Goal: Use online tool/utility: Utilize a website feature to perform a specific function

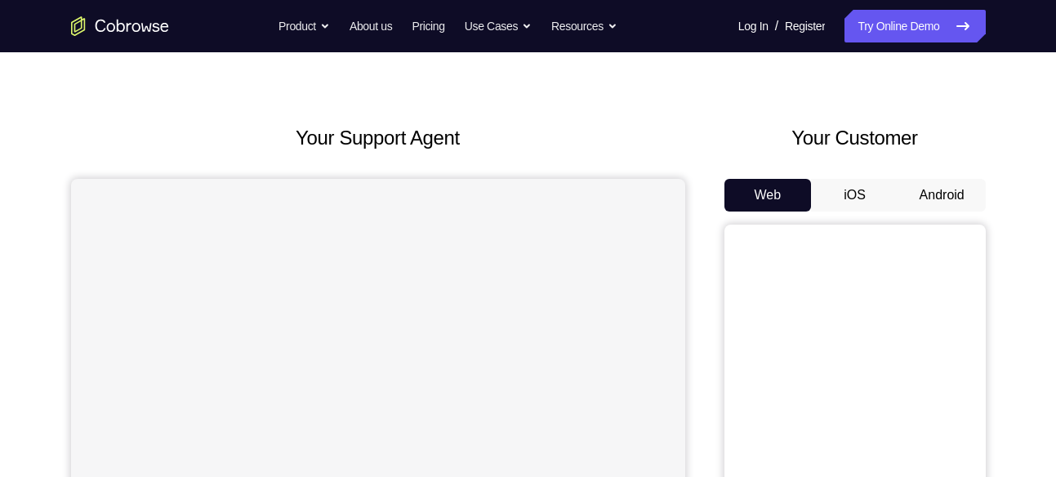
scroll to position [34, 0]
click at [941, 190] on button "Android" at bounding box center [941, 194] width 87 height 33
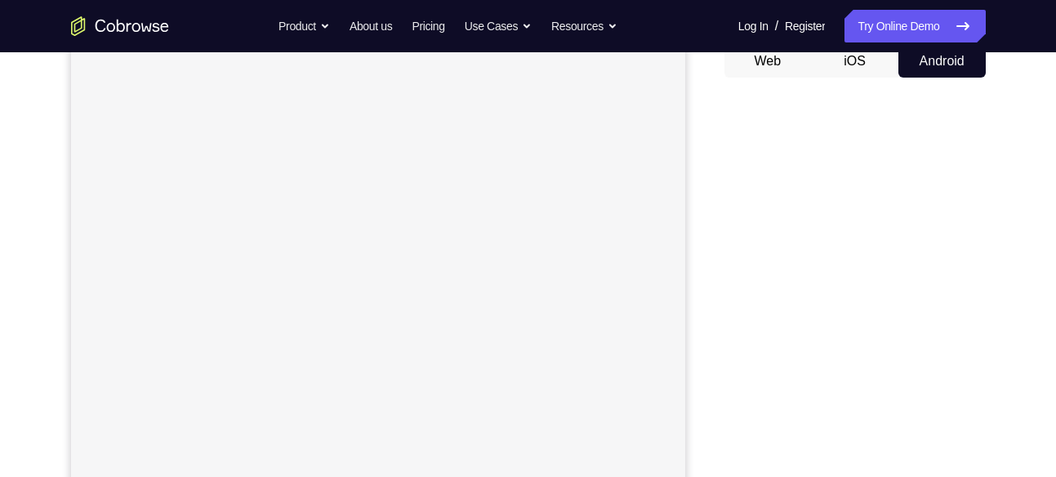
scroll to position [168, 0]
click at [1000, 72] on div "Your Support Agent Your Customer Web iOS Android Next Steps We’d be happy to gi…" at bounding box center [528, 422] width 1045 height 1077
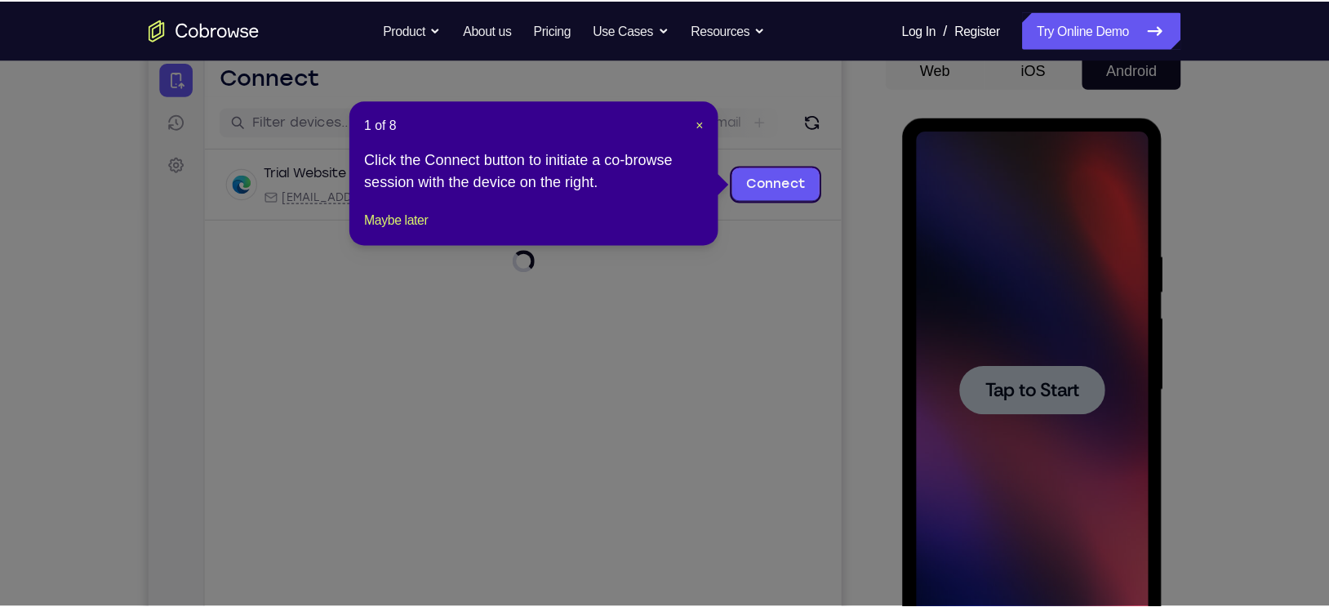
scroll to position [167, 0]
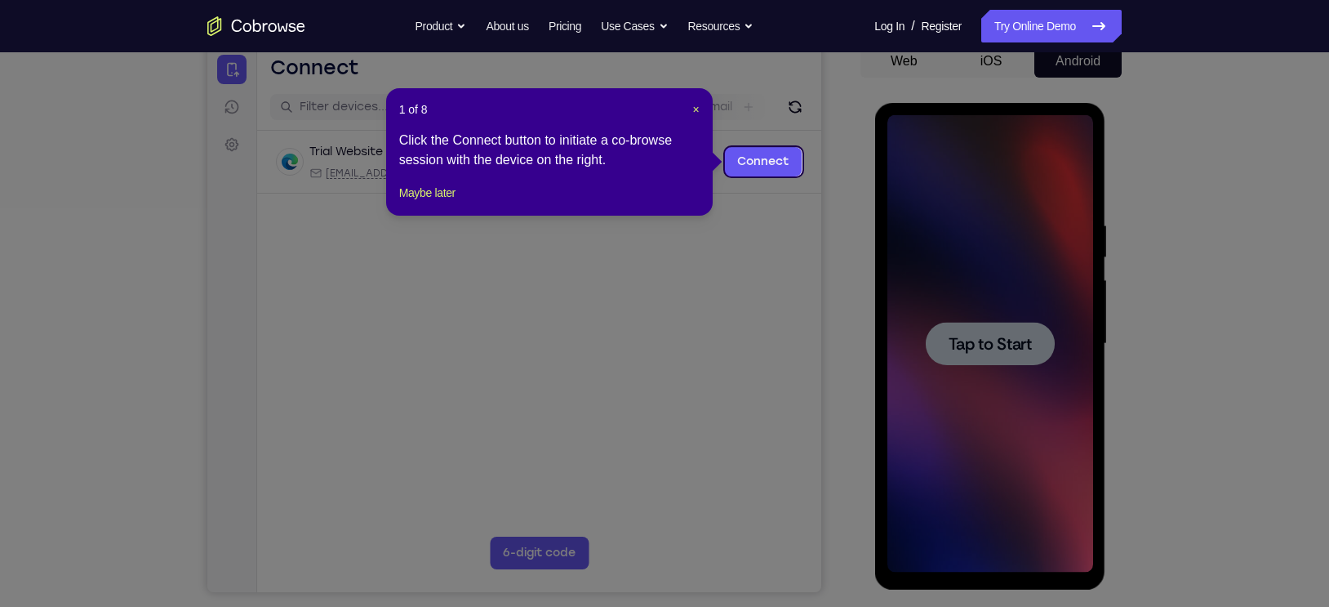
drag, startPoint x: 1009, startPoint y: 2, endPoint x: 875, endPoint y: 211, distance: 247.8
click at [875, 211] on icon at bounding box center [672, 303] width 1345 height 607
click at [696, 109] on span "×" at bounding box center [695, 109] width 7 height 13
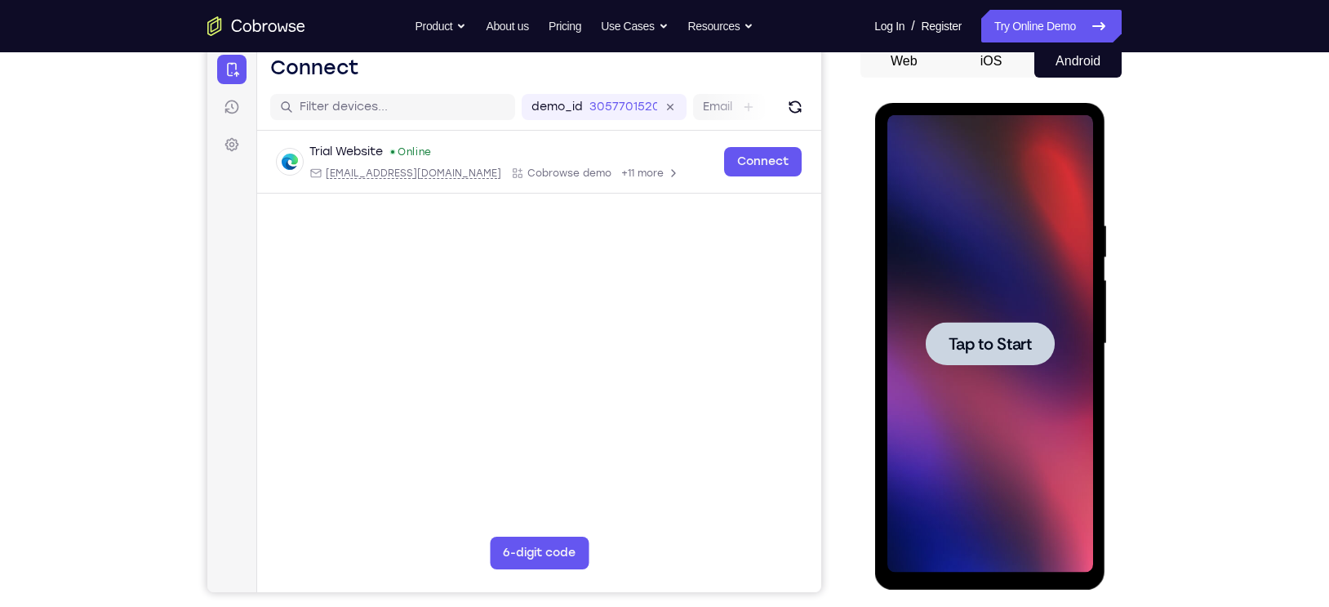
click at [1004, 352] on span "Tap to Start" at bounding box center [989, 344] width 83 height 16
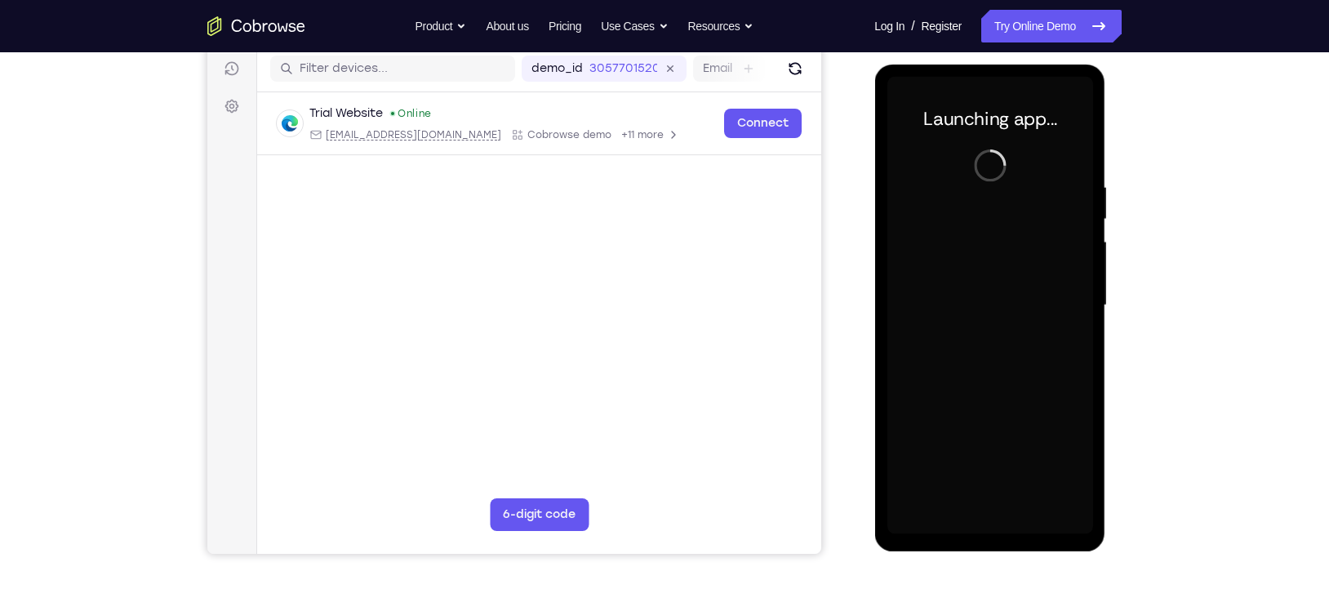
scroll to position [205, 0]
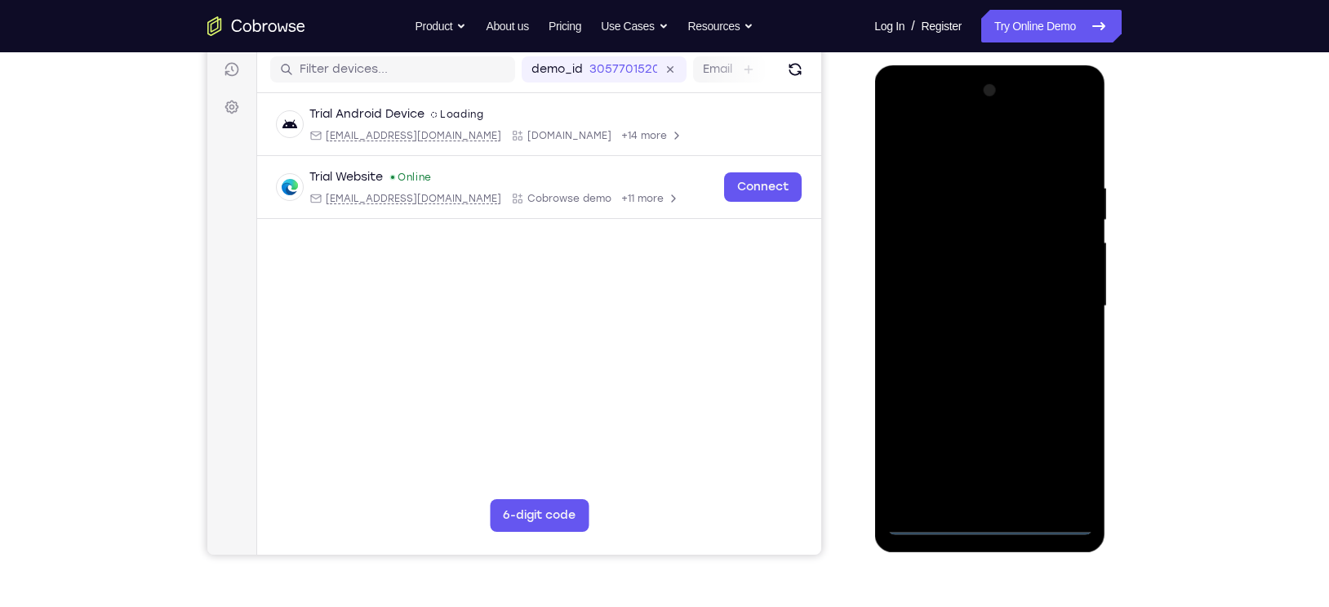
click at [988, 476] on div at bounding box center [990, 306] width 206 height 457
click at [1055, 444] on div at bounding box center [990, 306] width 206 height 457
click at [906, 147] on div at bounding box center [990, 306] width 206 height 457
click at [1055, 305] on div at bounding box center [990, 306] width 206 height 457
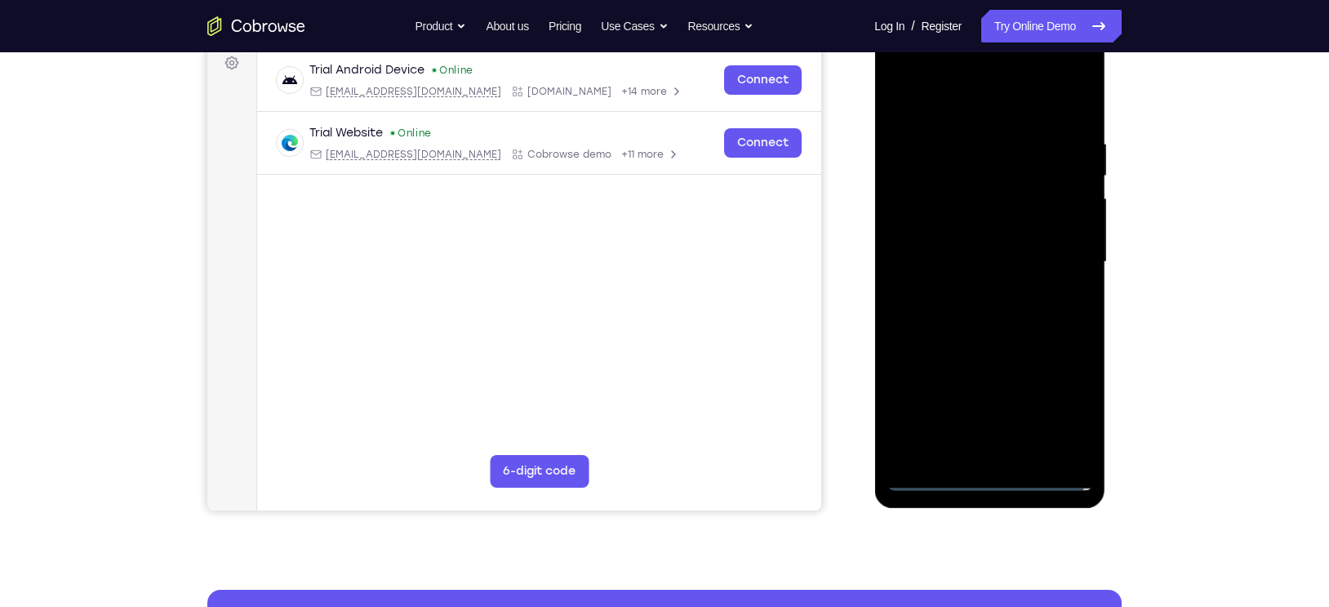
click at [976, 294] on div at bounding box center [990, 261] width 206 height 457
click at [956, 251] on div at bounding box center [990, 261] width 206 height 457
click at [937, 222] on div at bounding box center [990, 261] width 206 height 457
click at [933, 262] on div at bounding box center [990, 261] width 206 height 457
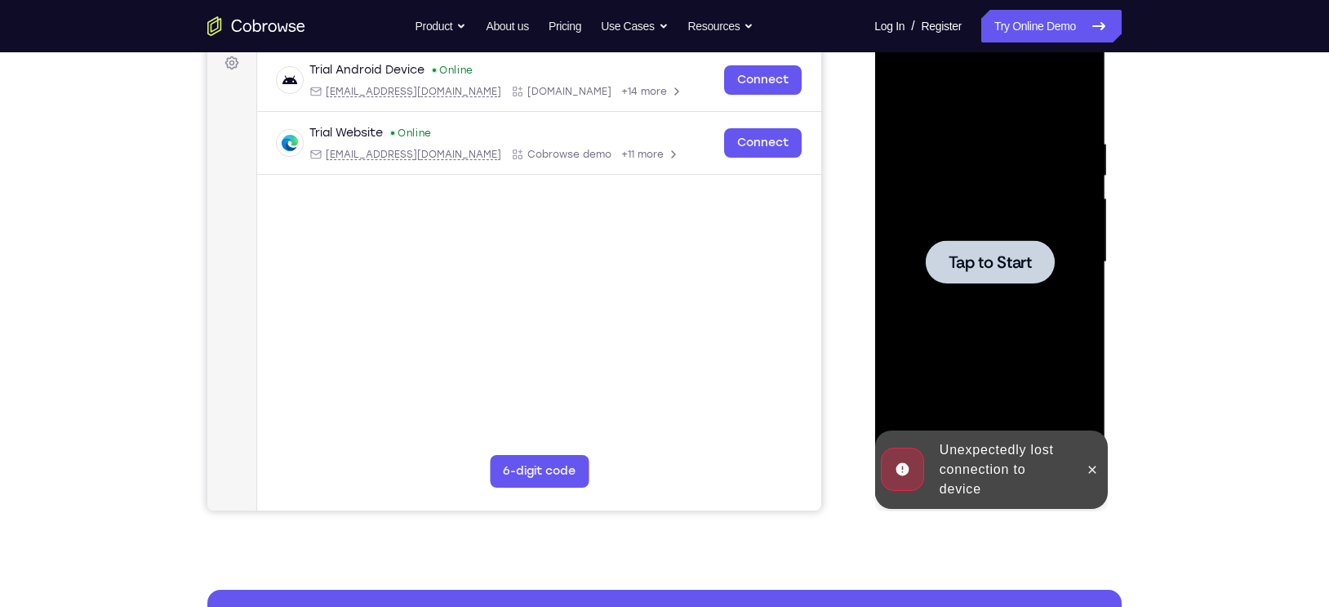
click at [1011, 258] on span "Tap to Start" at bounding box center [989, 262] width 83 height 16
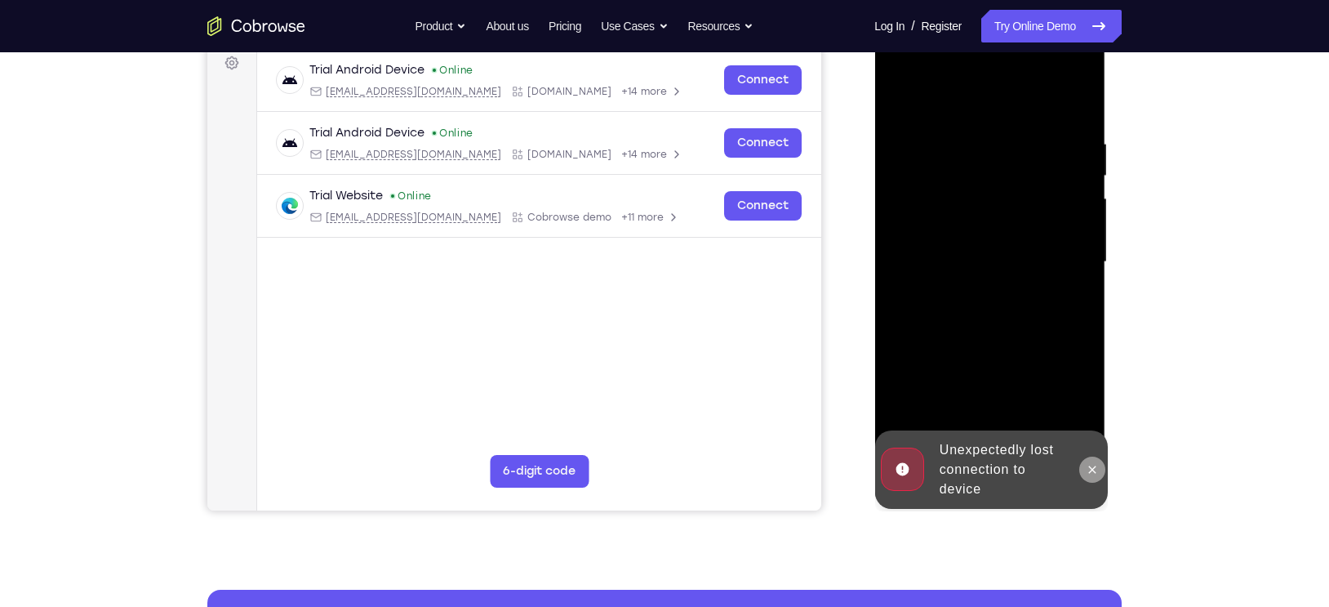
click at [1055, 473] on icon at bounding box center [1091, 469] width 13 height 13
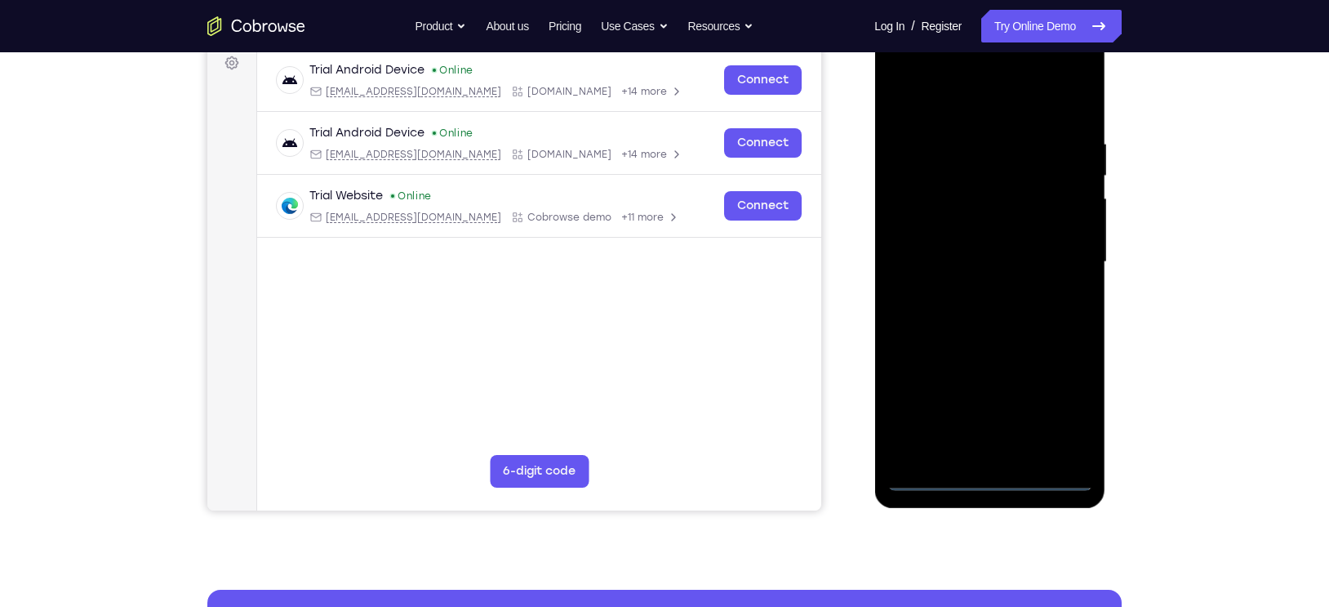
click at [991, 476] on div at bounding box center [990, 261] width 206 height 457
click at [1055, 417] on div at bounding box center [990, 261] width 206 height 457
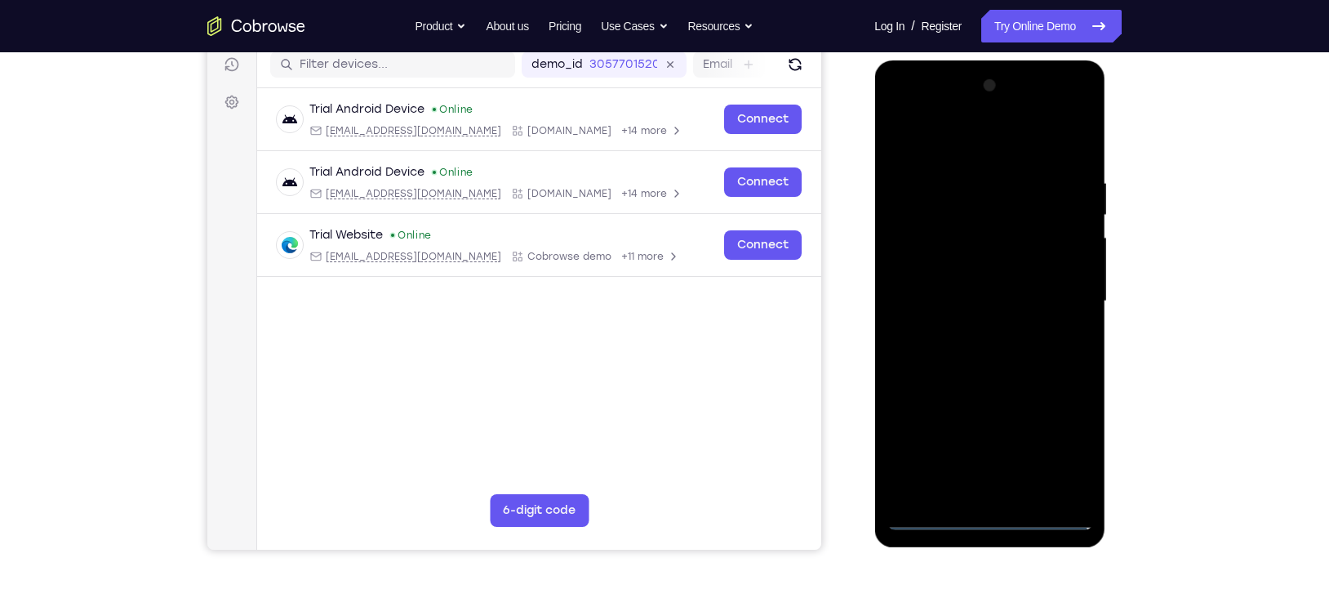
scroll to position [208, 0]
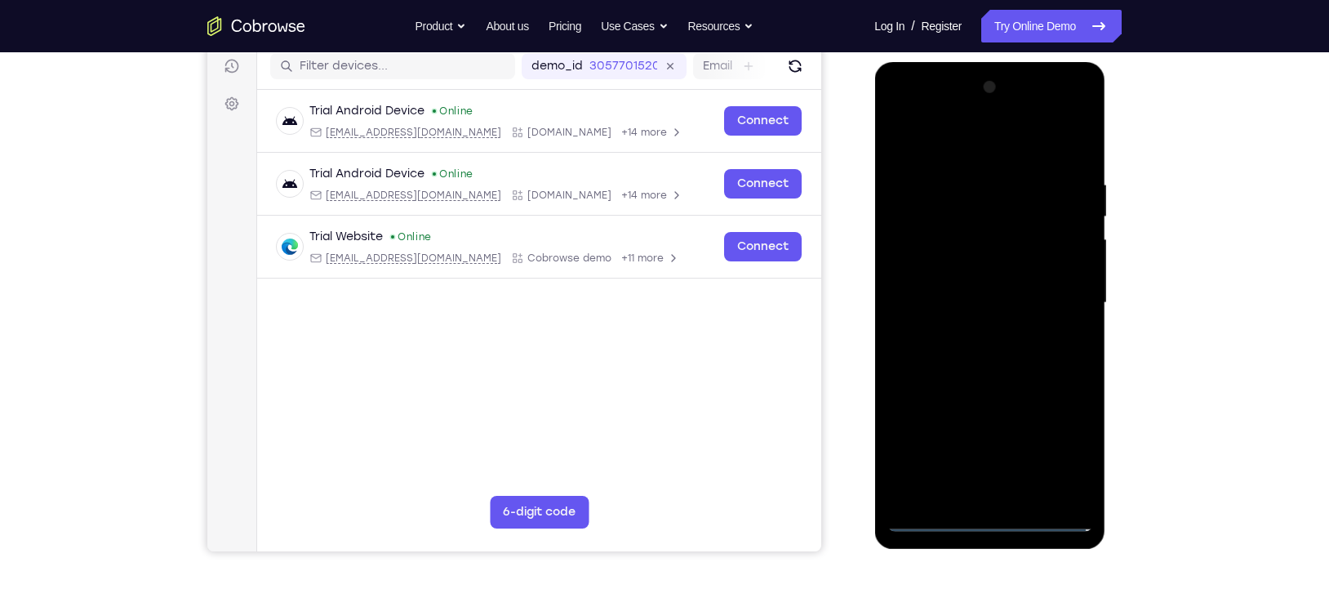
click at [910, 143] on div at bounding box center [990, 302] width 206 height 457
click at [1055, 289] on div at bounding box center [990, 302] width 206 height 457
click at [976, 333] on div at bounding box center [990, 302] width 206 height 457
click at [942, 287] on div at bounding box center [990, 302] width 206 height 457
click at [933, 272] on div at bounding box center [990, 302] width 206 height 457
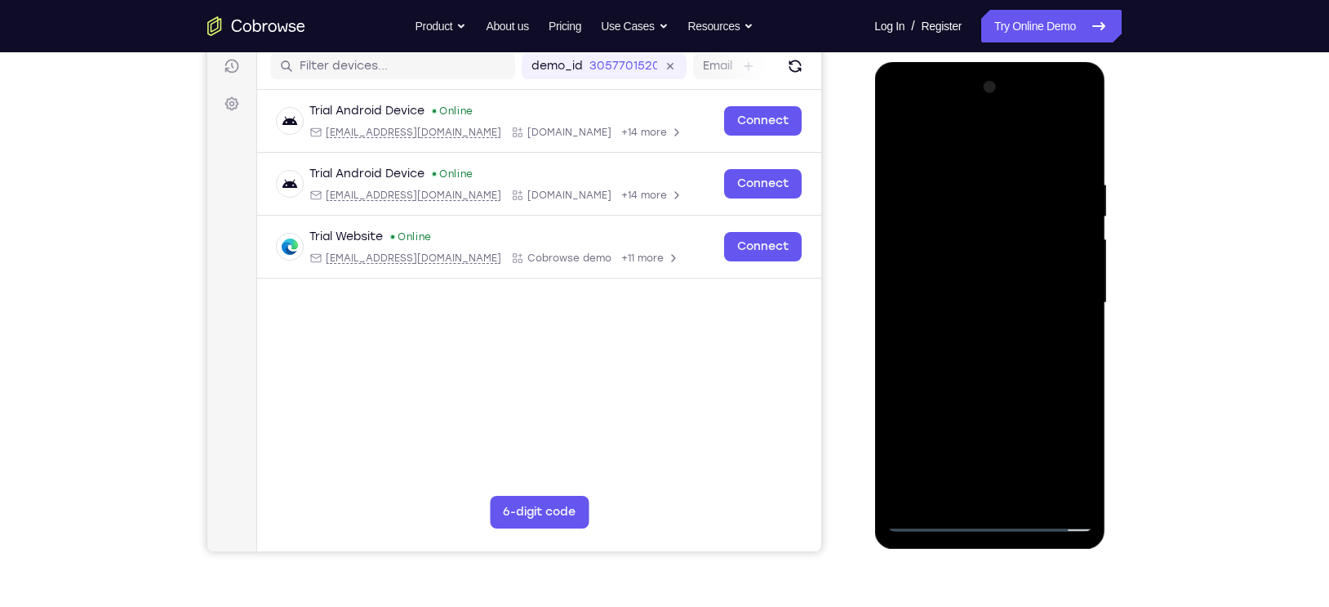
click at [932, 302] on div at bounding box center [990, 302] width 206 height 457
click at [986, 377] on div at bounding box center [990, 302] width 206 height 457
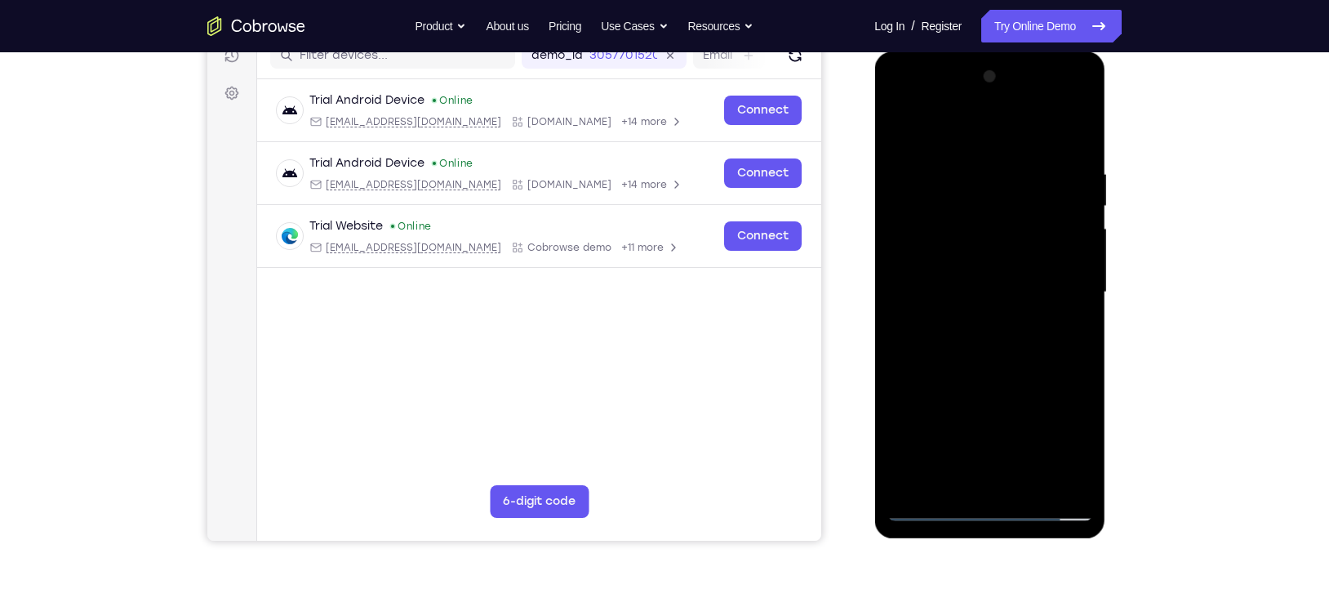
scroll to position [220, 0]
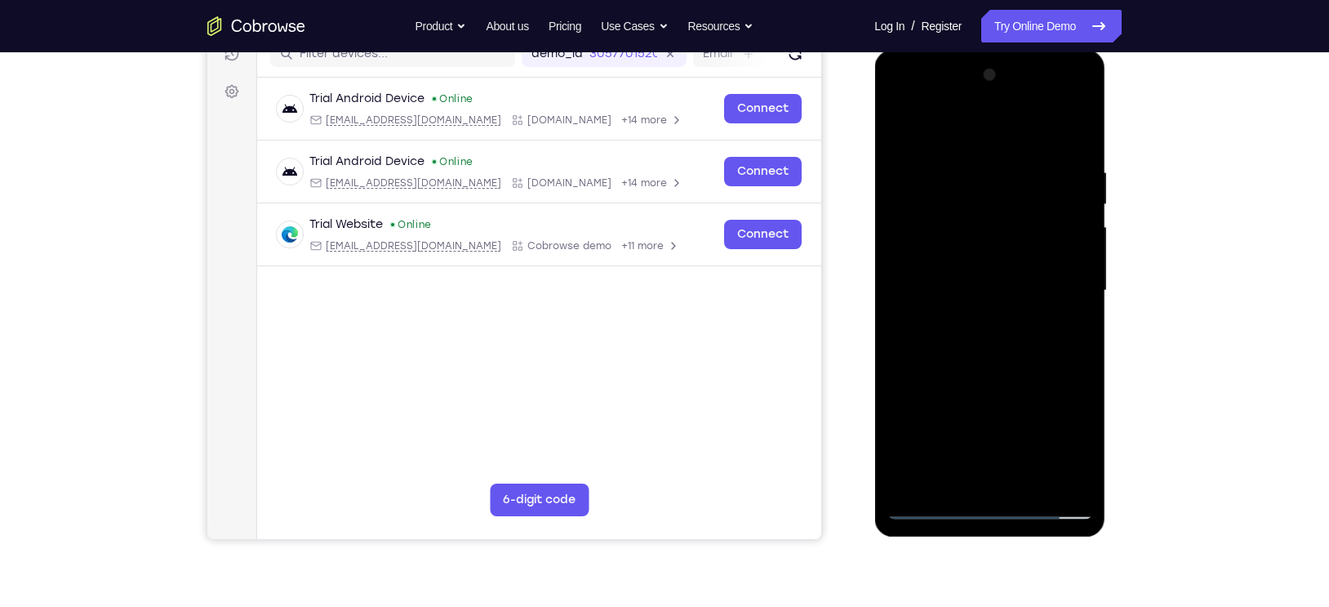
click at [986, 377] on div at bounding box center [990, 290] width 206 height 457
drag, startPoint x: 986, startPoint y: 365, endPoint x: 986, endPoint y: 377, distance: 12.2
click at [986, 377] on div at bounding box center [990, 290] width 206 height 457
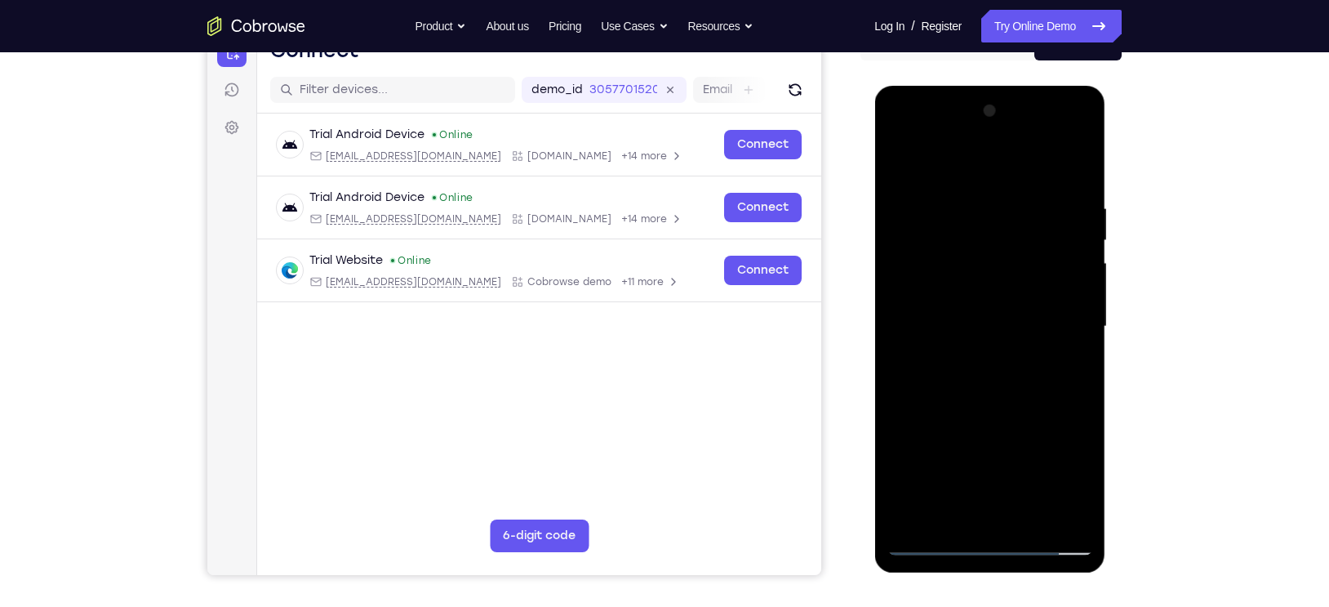
scroll to position [181, 0]
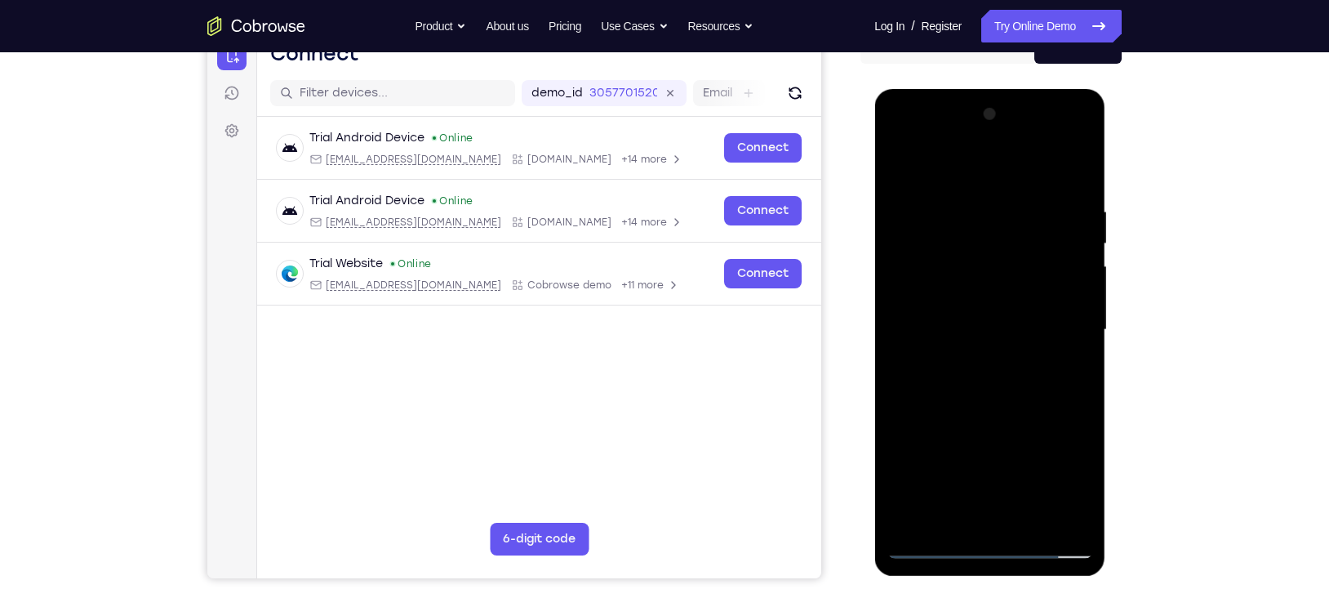
click at [965, 211] on div at bounding box center [990, 329] width 206 height 457
click at [901, 323] on div at bounding box center [990, 329] width 206 height 457
click at [1055, 328] on div at bounding box center [990, 329] width 206 height 457
drag, startPoint x: 971, startPoint y: 176, endPoint x: 961, endPoint y: 85, distance: 91.2
click at [961, 89] on html "Online web based iOS Simulators and Android Emulators. Run iPhone, iPad, Mobile…" at bounding box center [991, 334] width 233 height 490
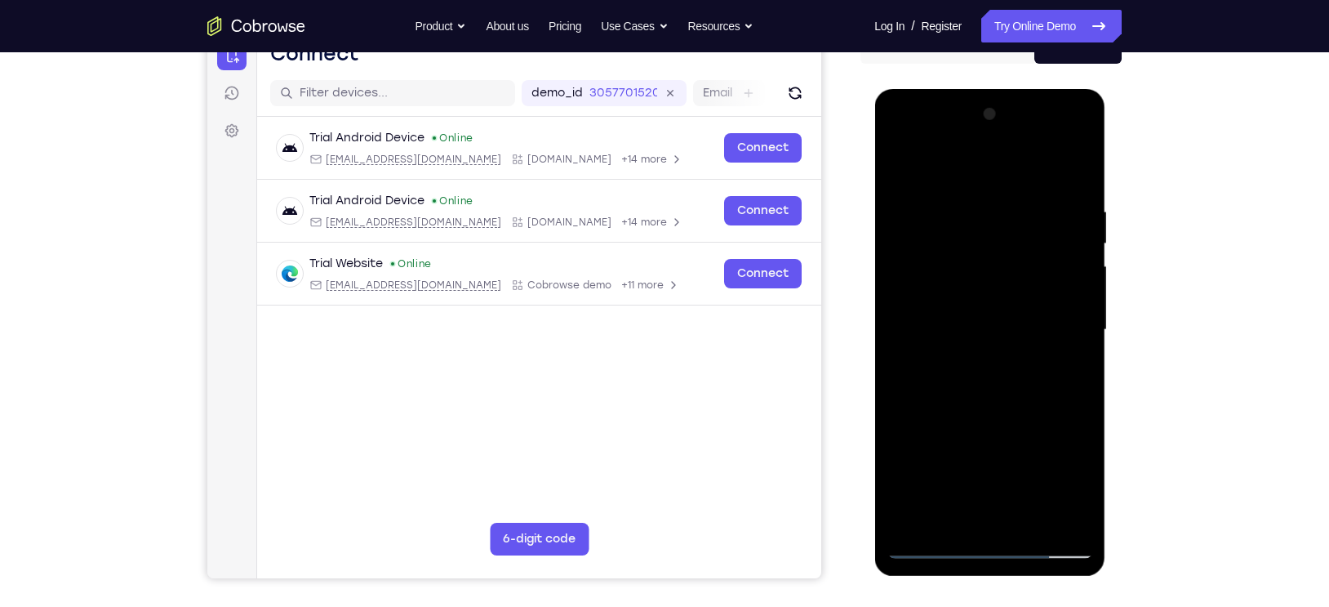
click at [1055, 319] on div at bounding box center [990, 329] width 206 height 457
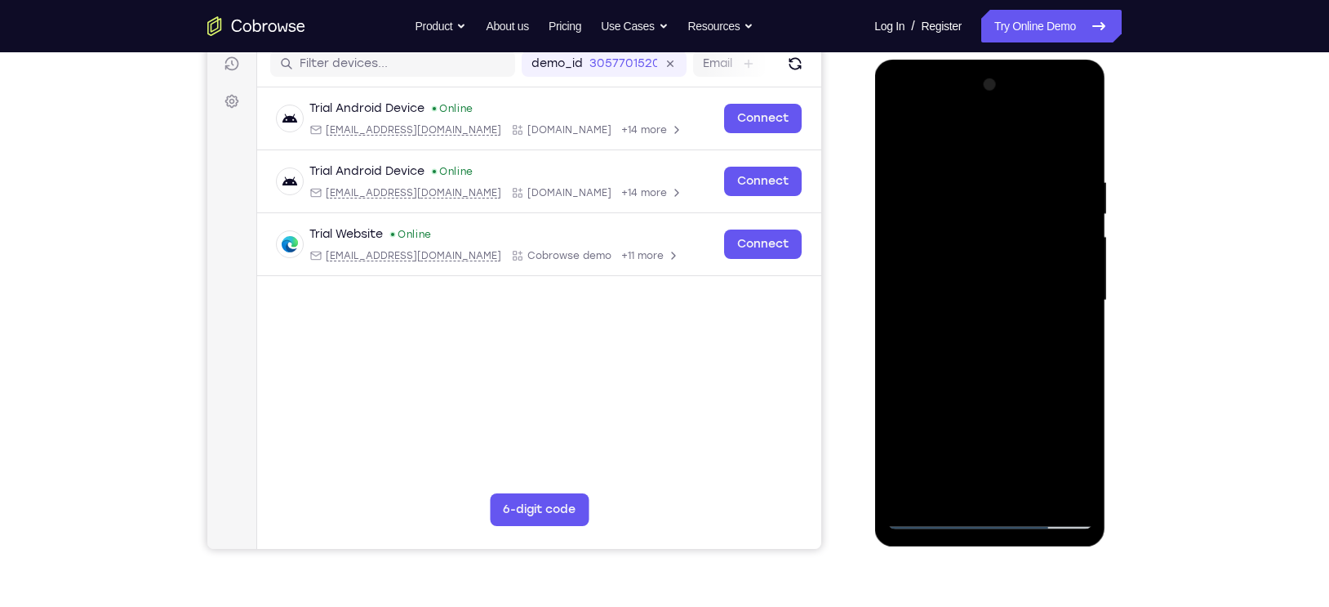
scroll to position [212, 0]
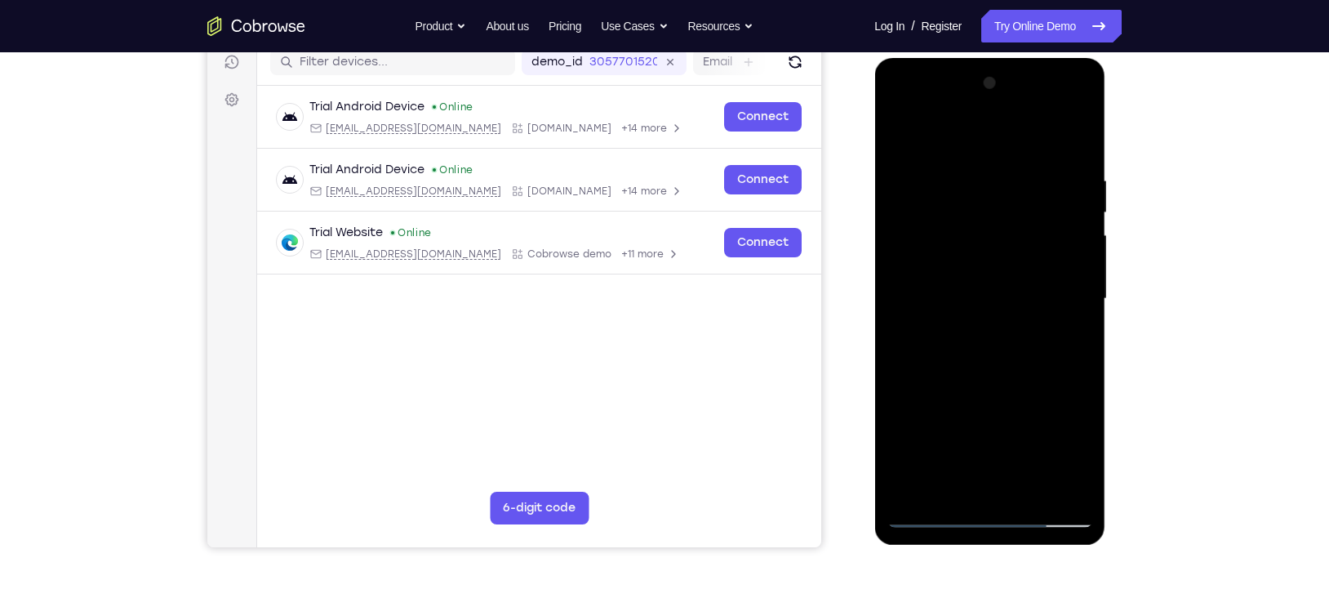
click at [1055, 476] on div at bounding box center [990, 298] width 206 height 457
click at [1049, 325] on div at bounding box center [990, 298] width 206 height 457
click at [1055, 341] on div at bounding box center [990, 298] width 206 height 457
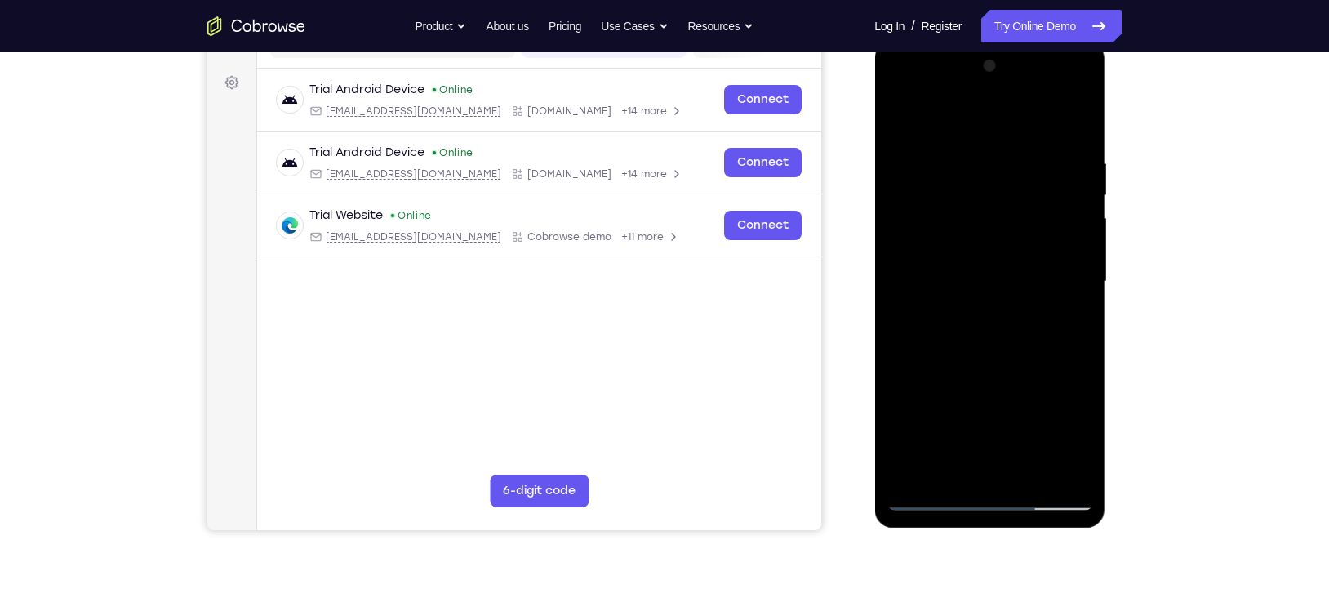
scroll to position [230, 0]
click at [1054, 304] on div at bounding box center [990, 280] width 206 height 457
click at [1045, 227] on div at bounding box center [990, 280] width 206 height 457
click at [1052, 292] on div at bounding box center [990, 280] width 206 height 457
click at [1055, 284] on div at bounding box center [990, 280] width 206 height 457
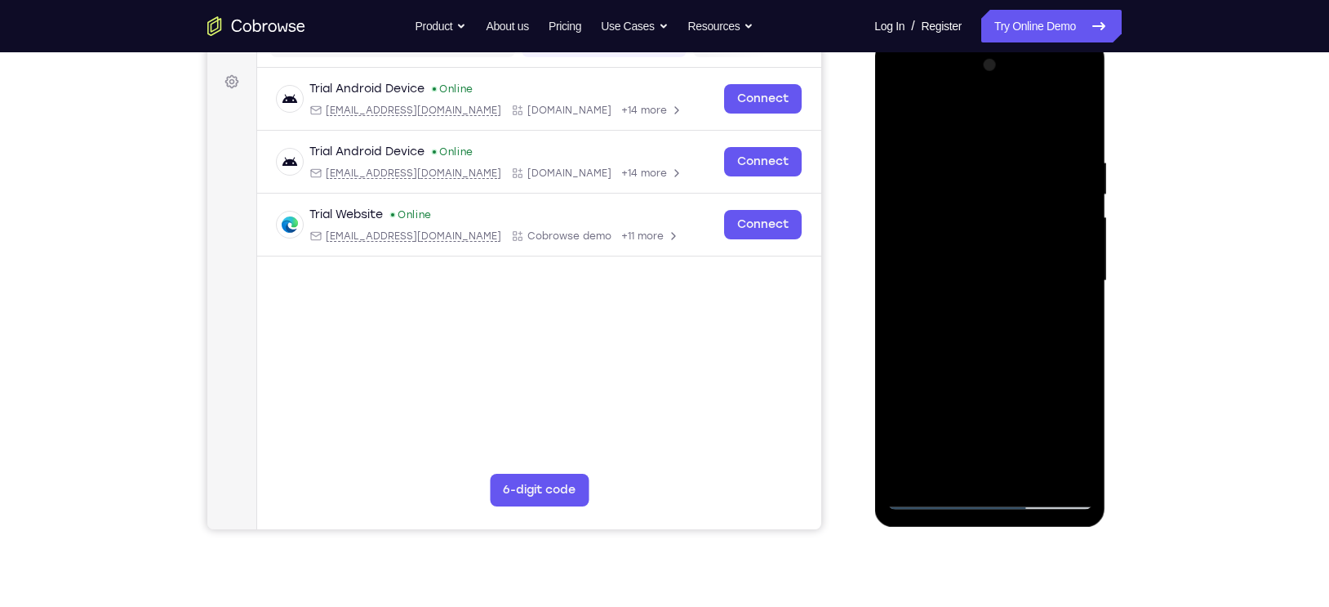
click at [1055, 279] on div at bounding box center [990, 280] width 206 height 457
click at [1047, 260] on div at bounding box center [990, 280] width 206 height 457
click at [1055, 280] on div at bounding box center [990, 280] width 206 height 457
click at [1055, 278] on div at bounding box center [990, 280] width 206 height 457
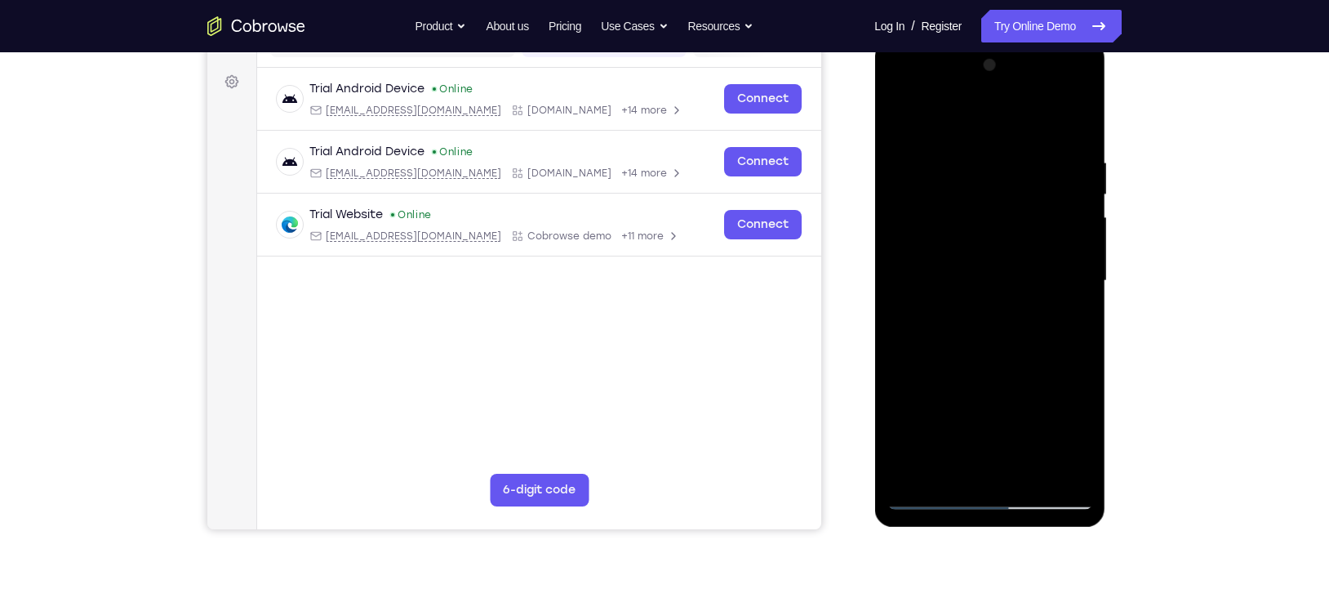
click at [1049, 465] on div at bounding box center [990, 280] width 206 height 457
click at [1054, 330] on div at bounding box center [990, 280] width 206 height 457
click at [1055, 122] on div at bounding box center [990, 280] width 206 height 457
click at [957, 471] on div at bounding box center [990, 280] width 206 height 457
click at [961, 119] on div at bounding box center [990, 280] width 206 height 457
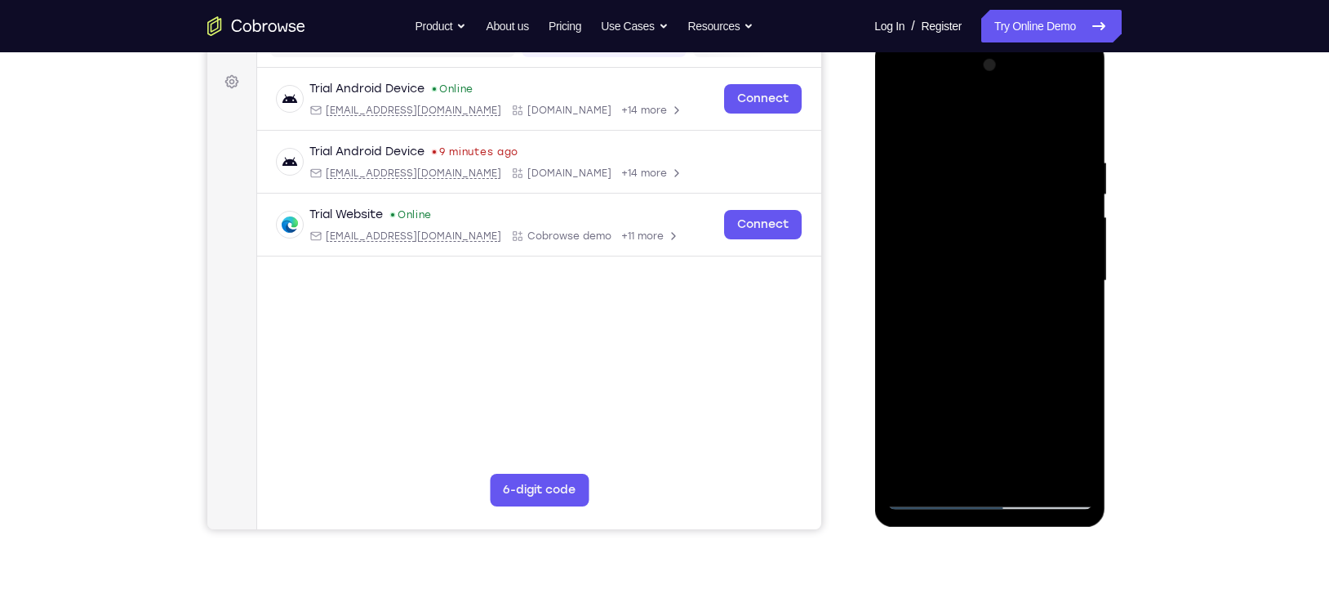
click at [944, 167] on div at bounding box center [990, 280] width 206 height 457
click at [915, 164] on div at bounding box center [990, 280] width 206 height 457
click at [911, 215] on div at bounding box center [990, 280] width 206 height 457
click at [903, 114] on div at bounding box center [990, 280] width 206 height 457
click at [1011, 173] on div at bounding box center [990, 280] width 206 height 457
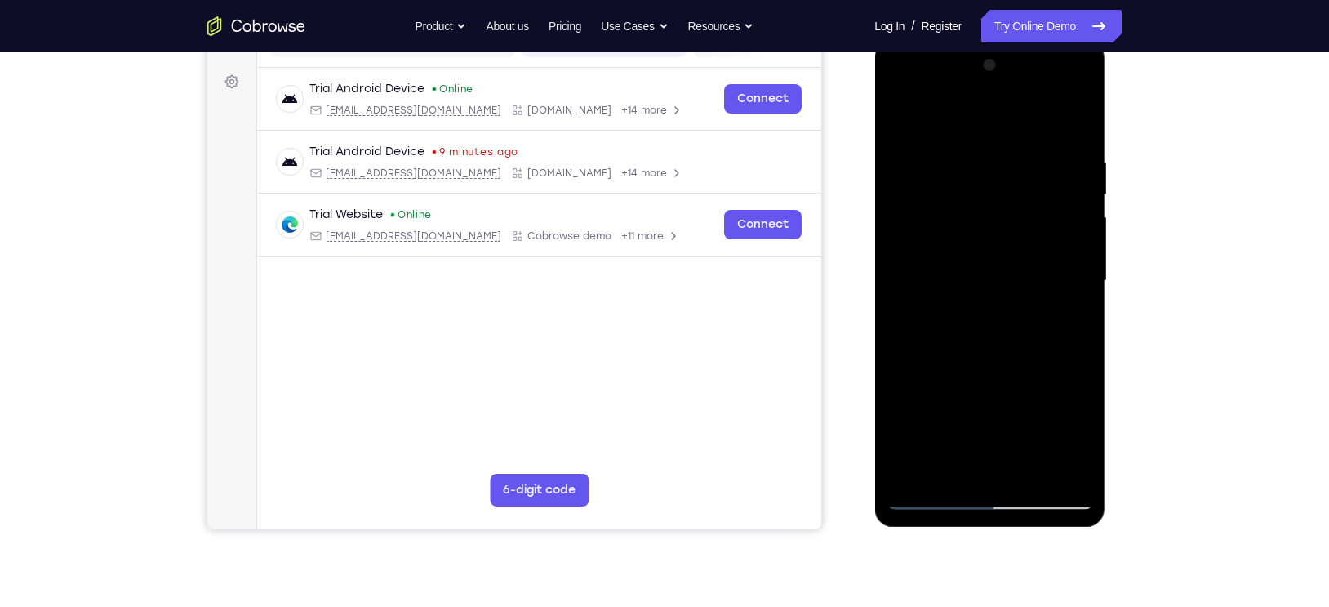
click at [976, 332] on div at bounding box center [990, 280] width 206 height 457
click at [1008, 171] on div at bounding box center [990, 280] width 206 height 457
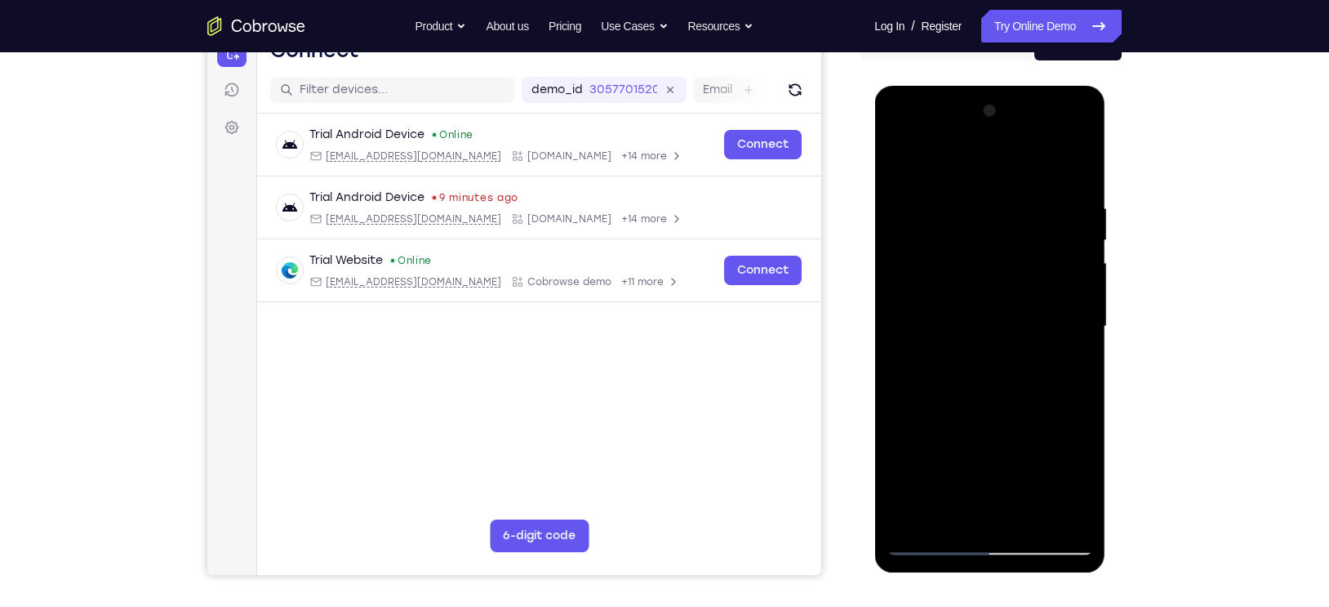
click at [902, 158] on div at bounding box center [990, 326] width 206 height 457
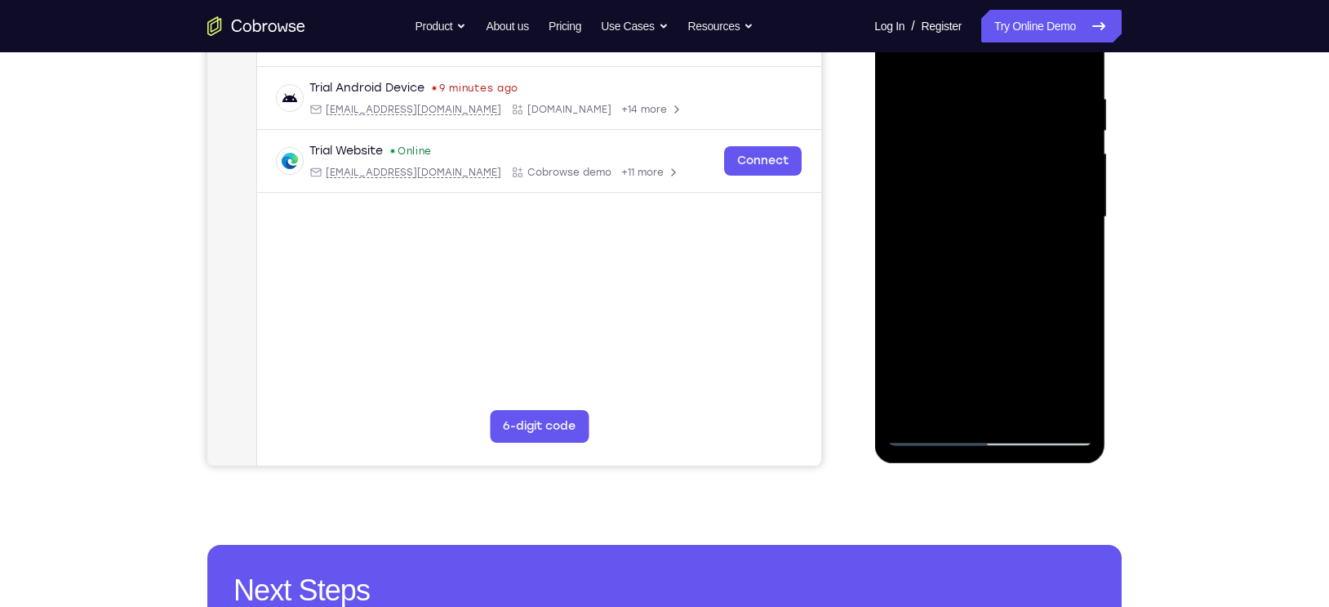
scroll to position [292, 0]
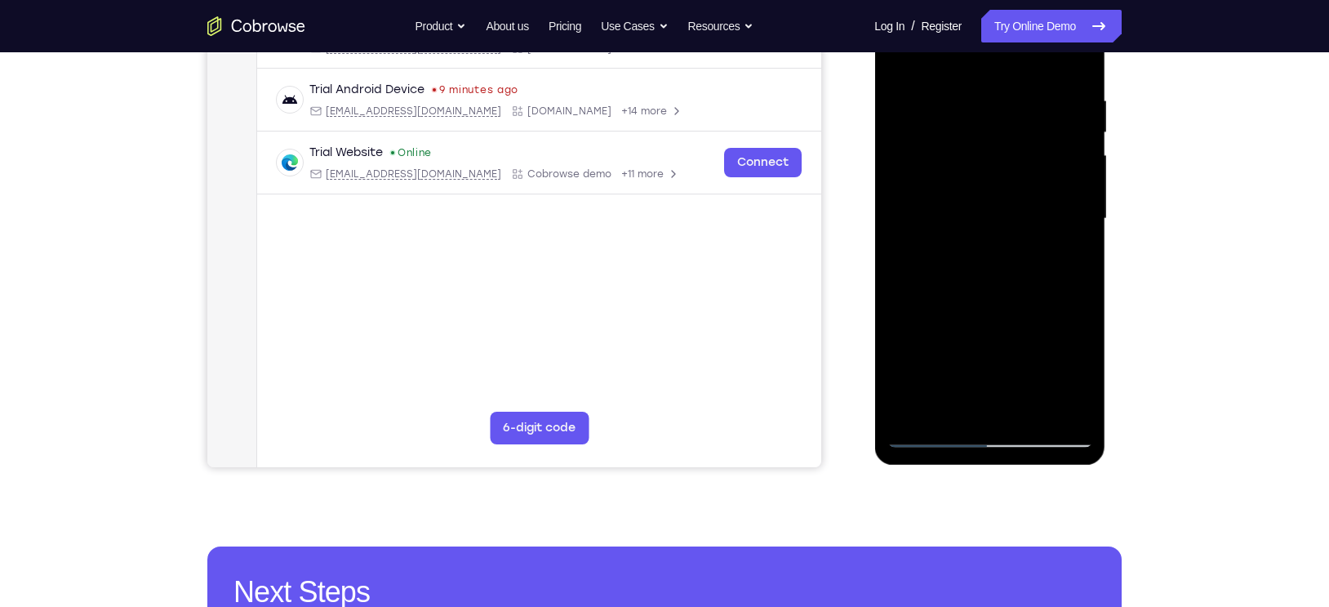
click at [1028, 270] on div at bounding box center [990, 218] width 206 height 457
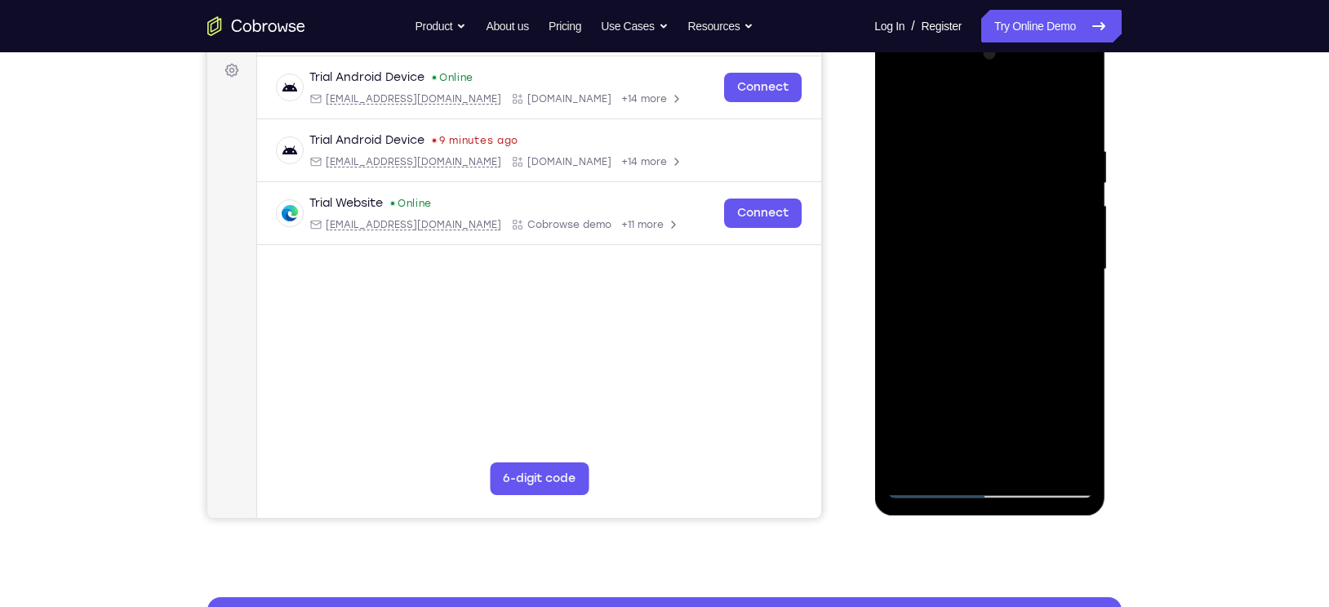
click at [986, 350] on div at bounding box center [990, 269] width 206 height 457
click at [1055, 185] on div at bounding box center [990, 269] width 206 height 457
click at [1055, 182] on div at bounding box center [990, 269] width 206 height 457
click at [898, 185] on div at bounding box center [990, 269] width 206 height 457
click at [1055, 187] on div at bounding box center [990, 269] width 206 height 457
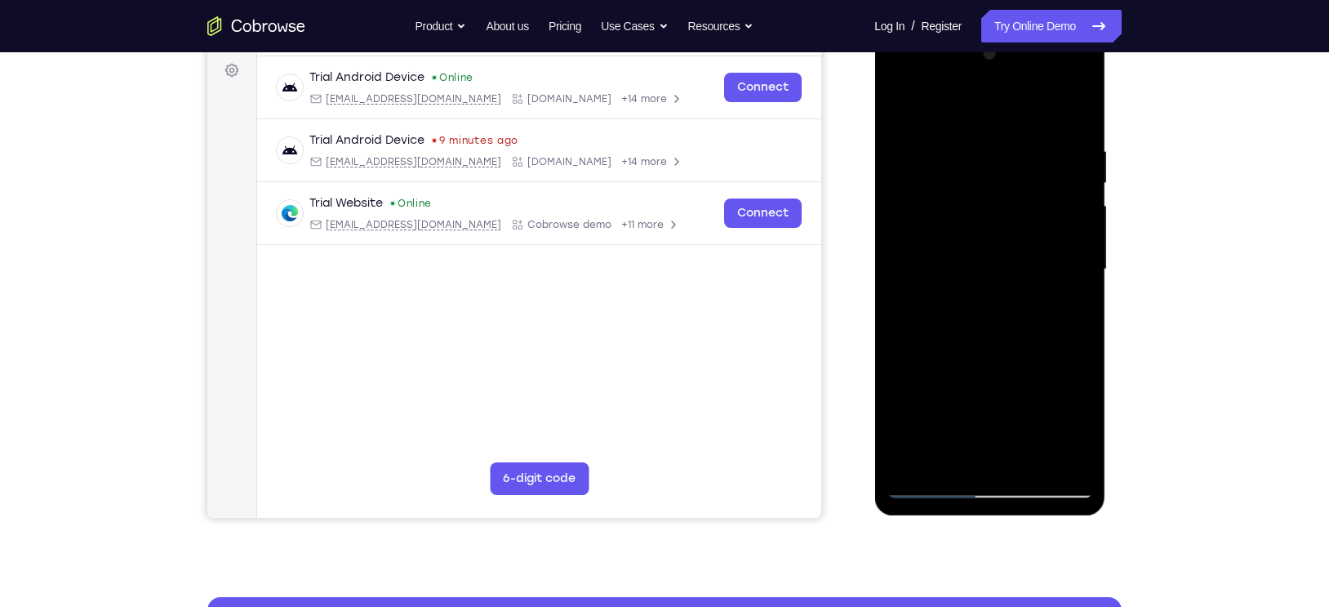
click at [893, 185] on div at bounding box center [990, 269] width 206 height 457
click at [917, 166] on div at bounding box center [990, 269] width 206 height 457
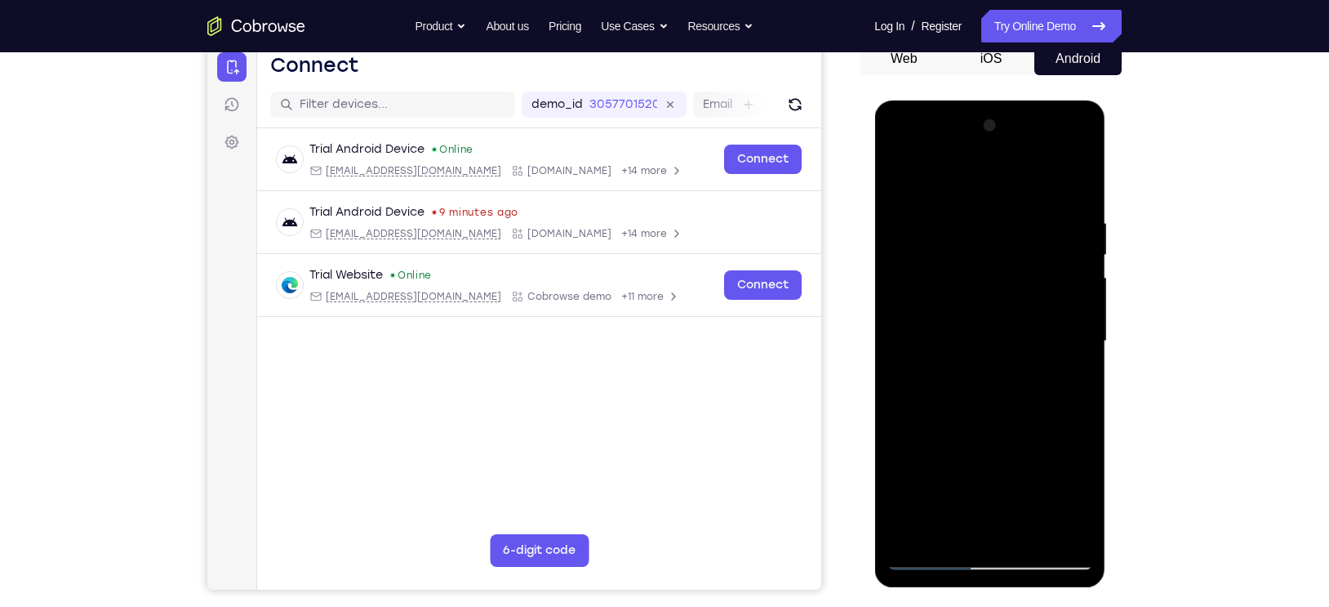
scroll to position [169, 0]
click at [902, 182] on div at bounding box center [990, 342] width 206 height 457
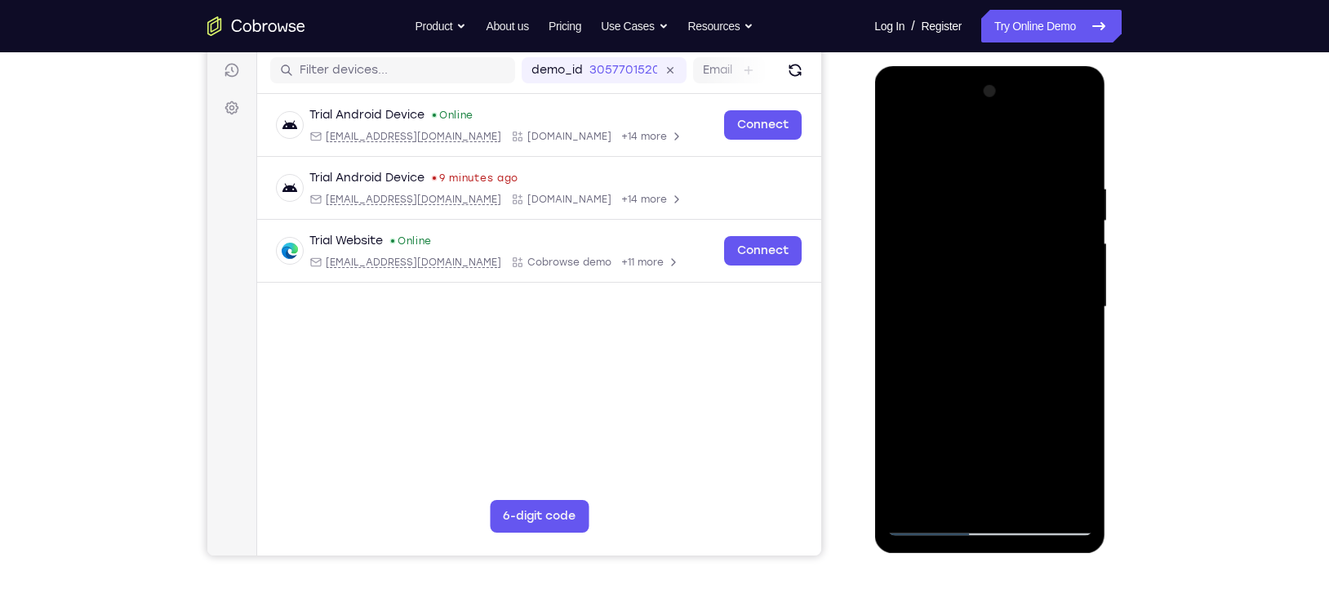
click at [928, 298] on div at bounding box center [990, 306] width 206 height 457
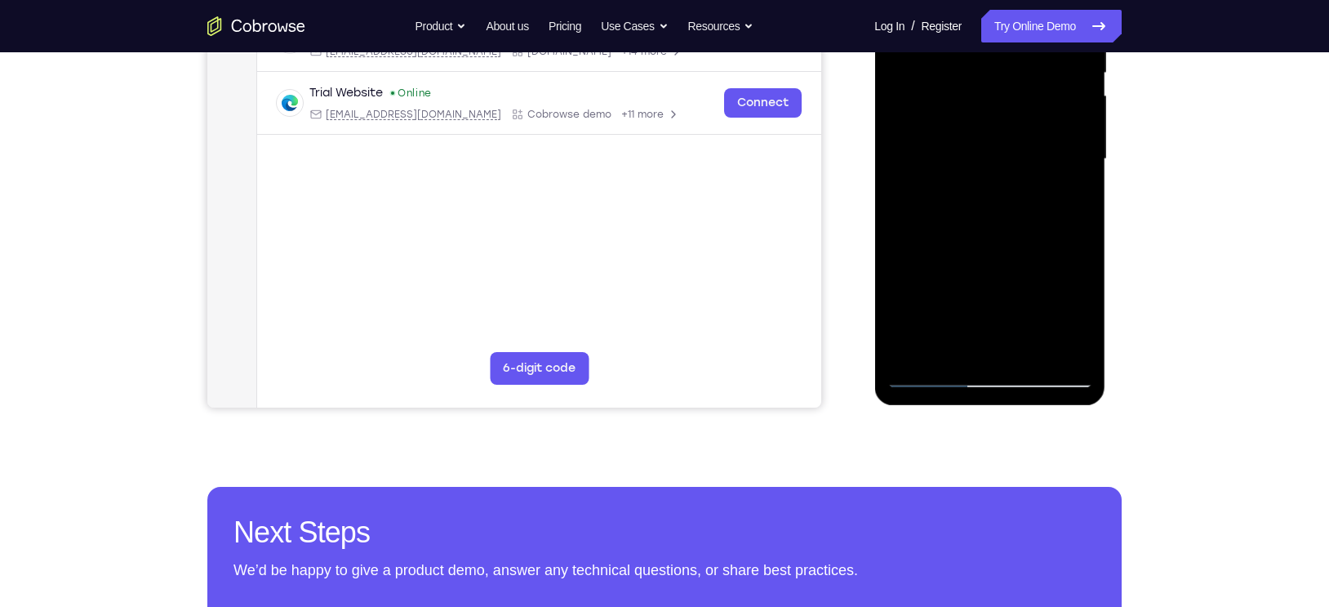
scroll to position [353, 0]
click at [943, 314] on div at bounding box center [990, 158] width 206 height 457
drag, startPoint x: 943, startPoint y: 314, endPoint x: 924, endPoint y: 314, distance: 18.8
click at [924, 314] on div at bounding box center [990, 158] width 206 height 457
click at [990, 268] on div at bounding box center [990, 158] width 206 height 457
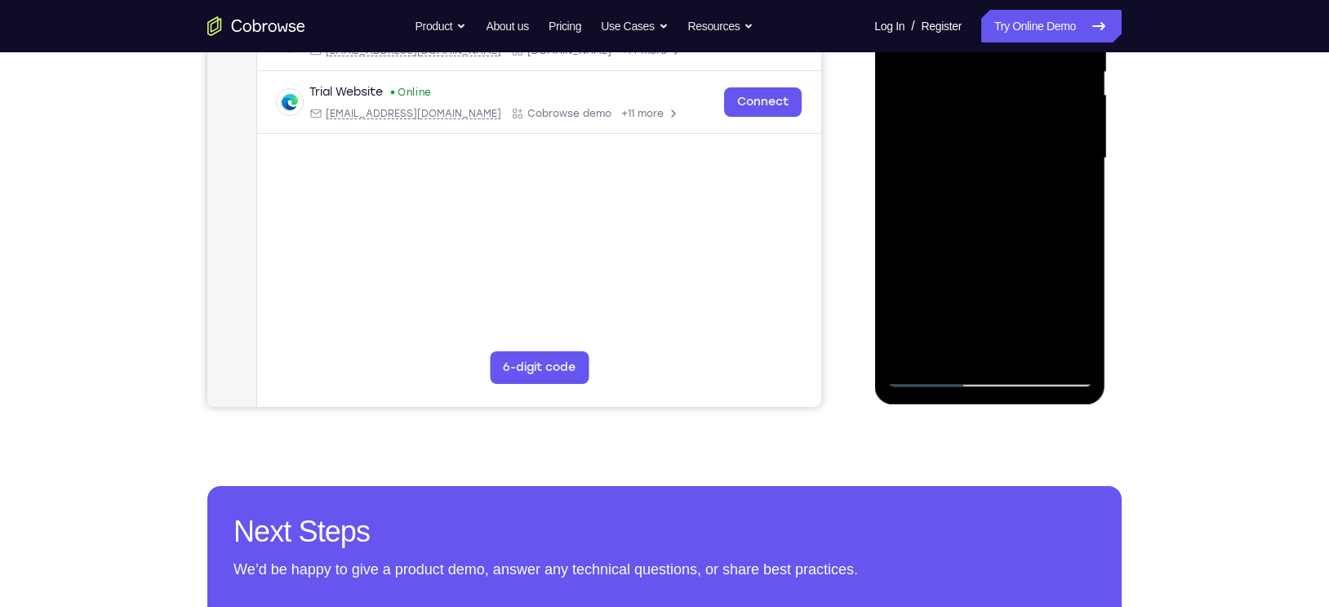
click at [954, 247] on div at bounding box center [990, 158] width 206 height 457
click at [949, 264] on div at bounding box center [990, 158] width 206 height 457
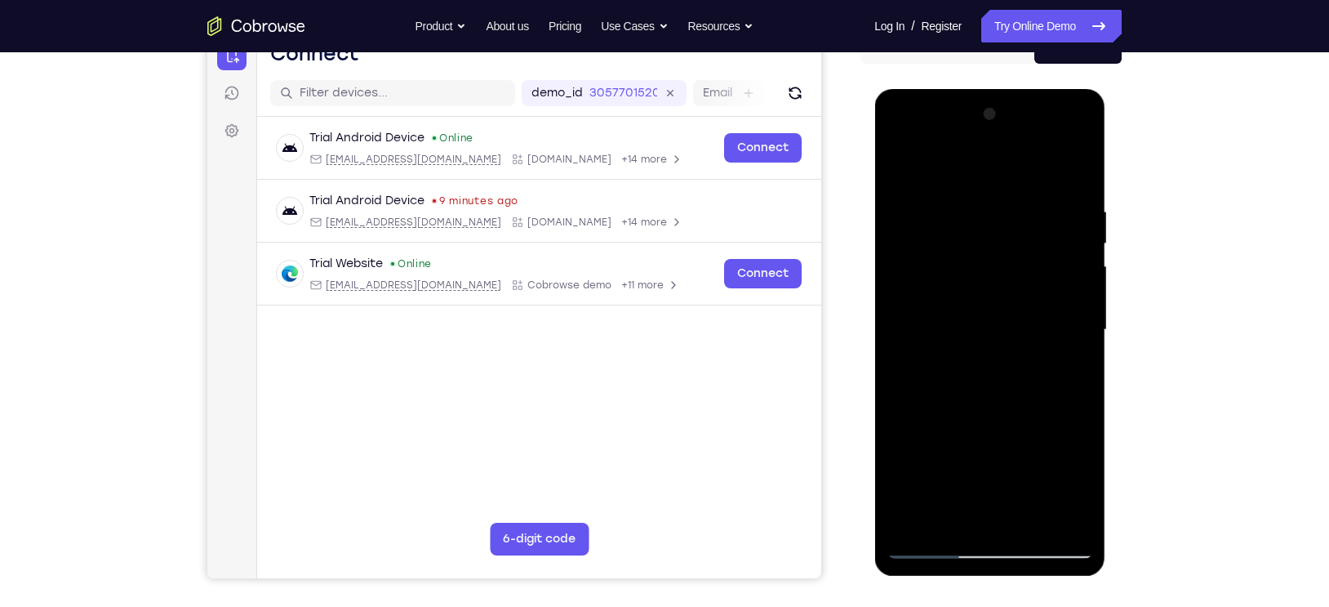
scroll to position [180, 0]
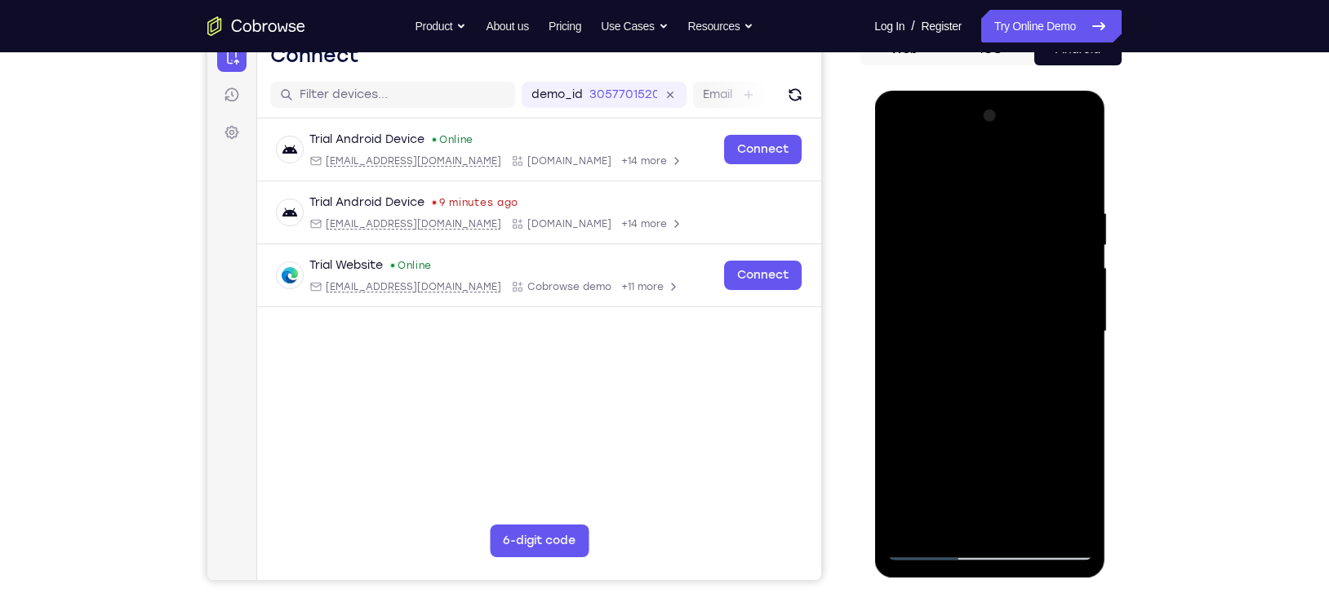
click at [1055, 173] on div at bounding box center [990, 331] width 206 height 457
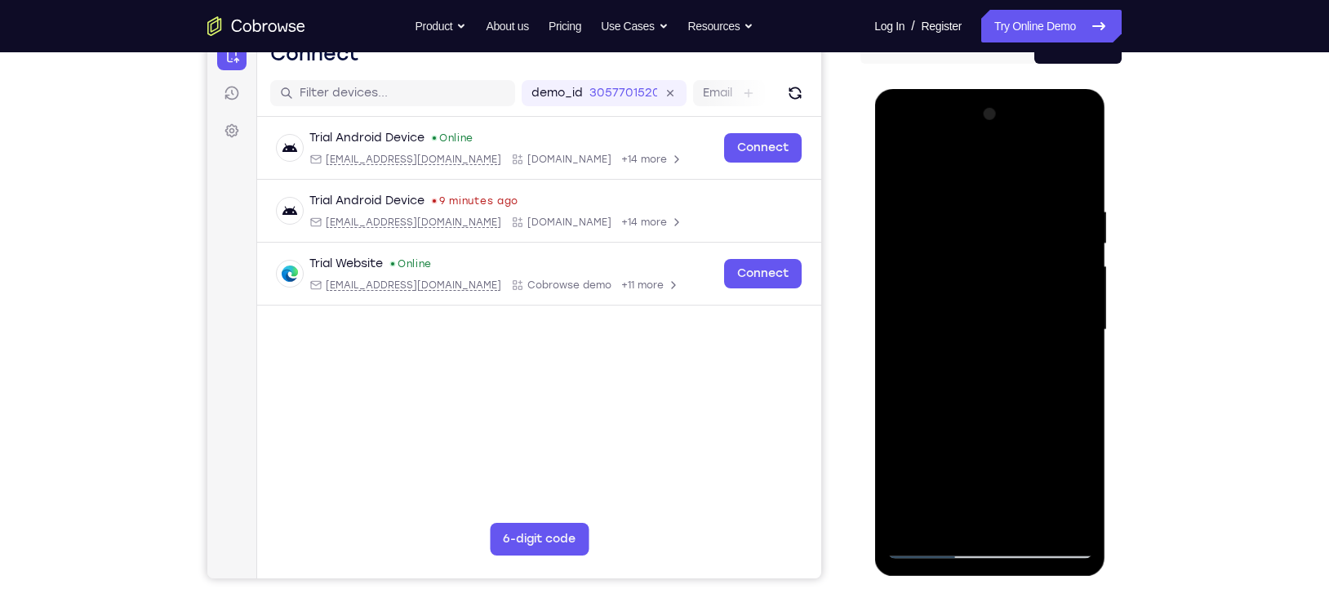
scroll to position [193, 0]
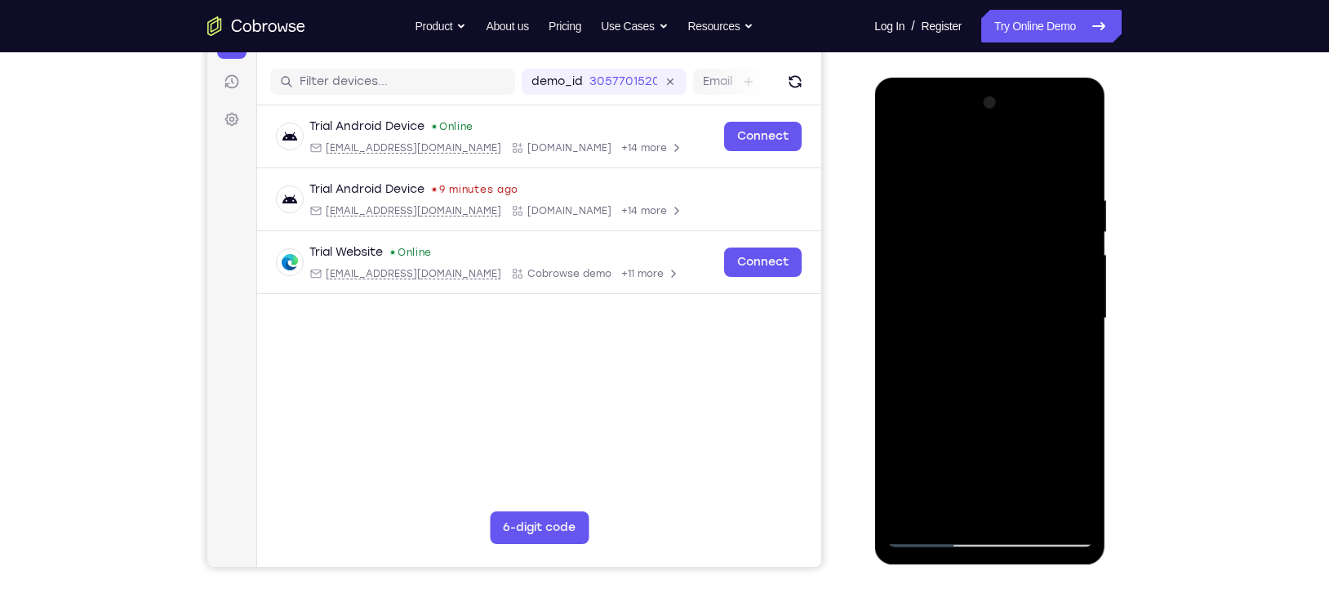
click at [1055, 105] on div at bounding box center [990, 318] width 206 height 457
click at [904, 158] on div at bounding box center [990, 318] width 206 height 457
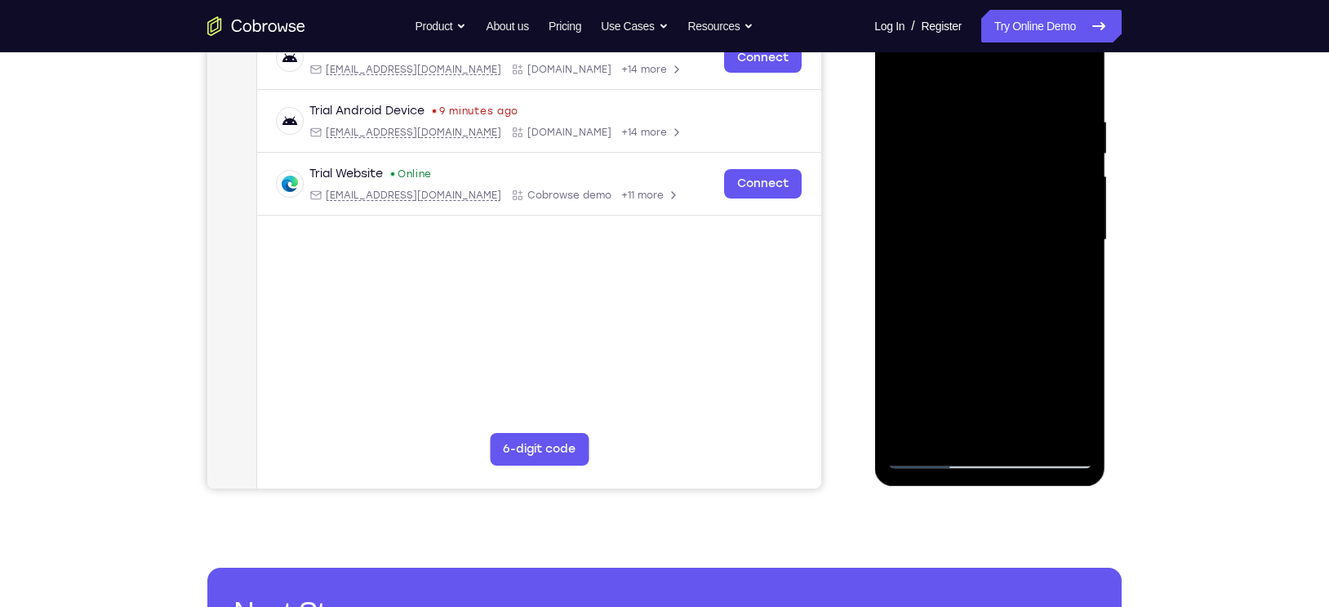
scroll to position [320, 0]
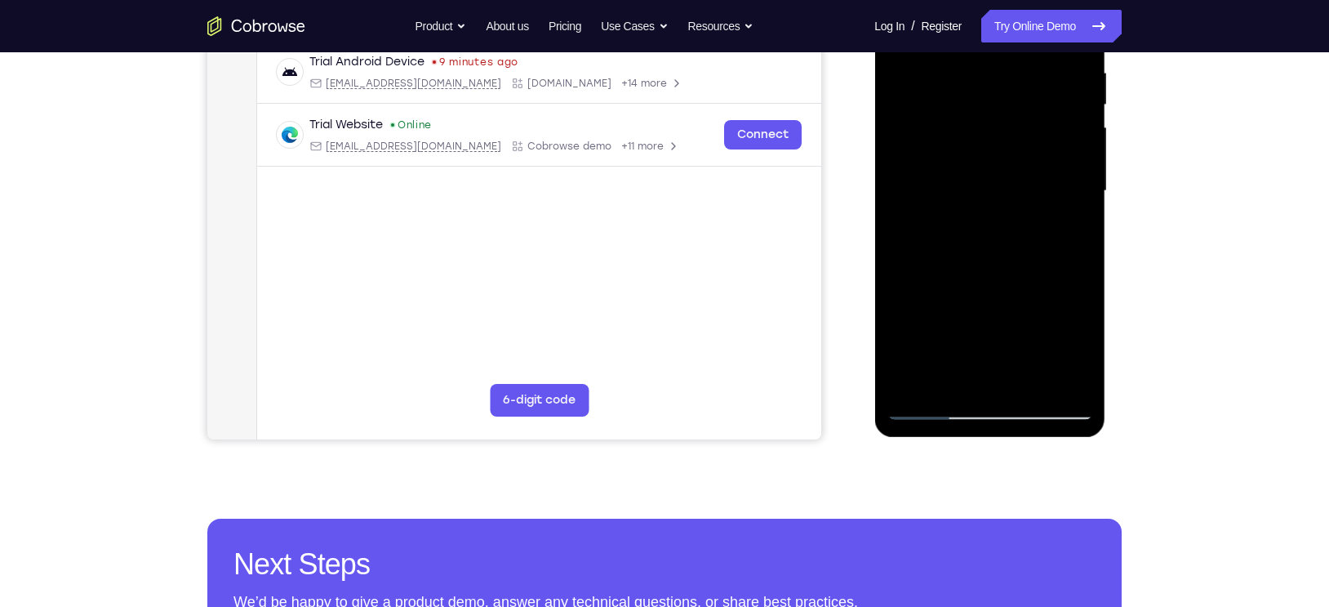
click at [933, 407] on div at bounding box center [990, 190] width 206 height 457
click at [928, 406] on div at bounding box center [990, 190] width 206 height 457
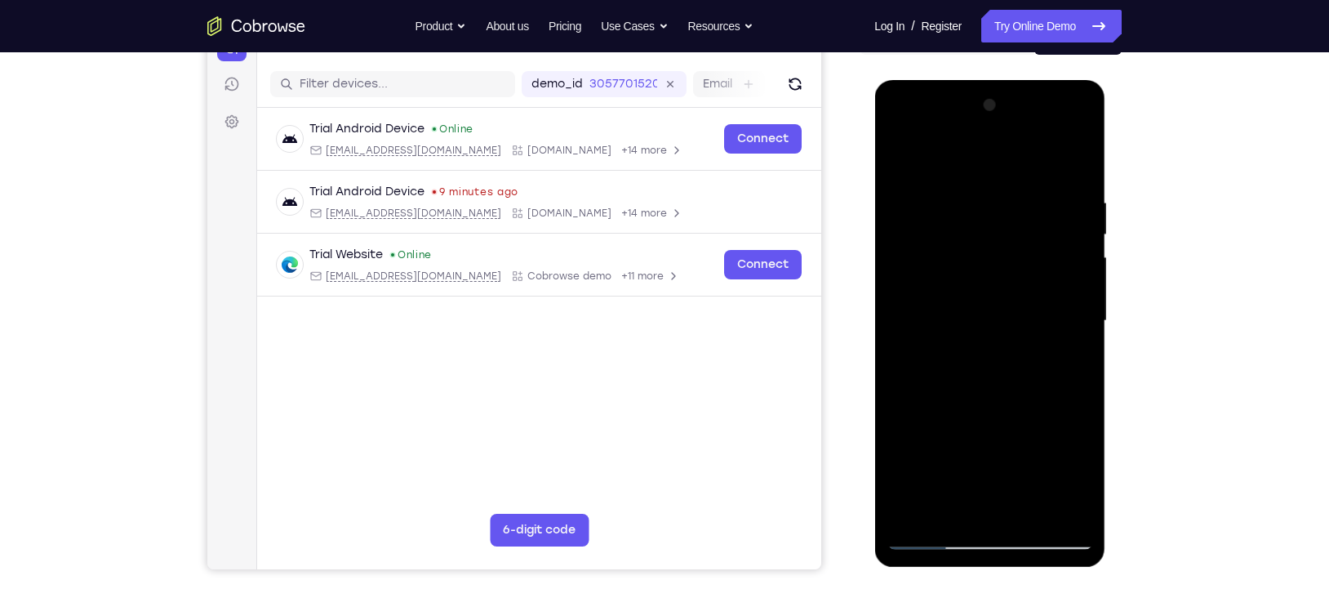
scroll to position [189, 0]
click at [904, 163] on div at bounding box center [990, 321] width 206 height 457
click at [902, 155] on div at bounding box center [990, 321] width 206 height 457
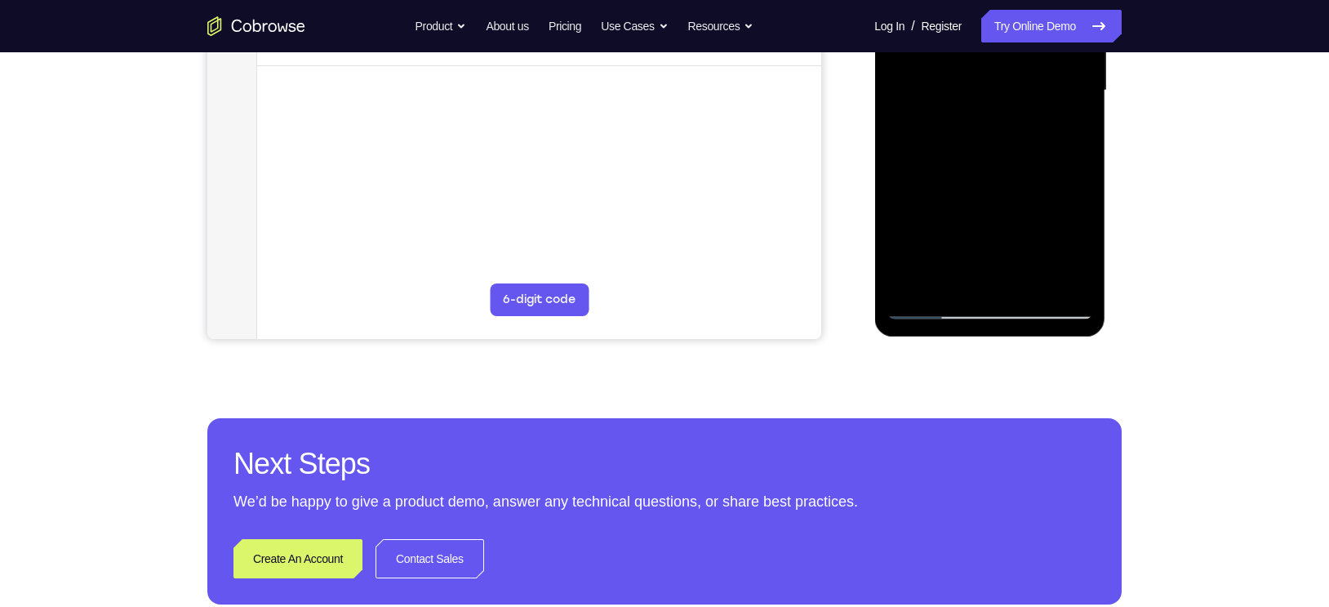
click at [914, 283] on div at bounding box center [990, 90] width 206 height 457
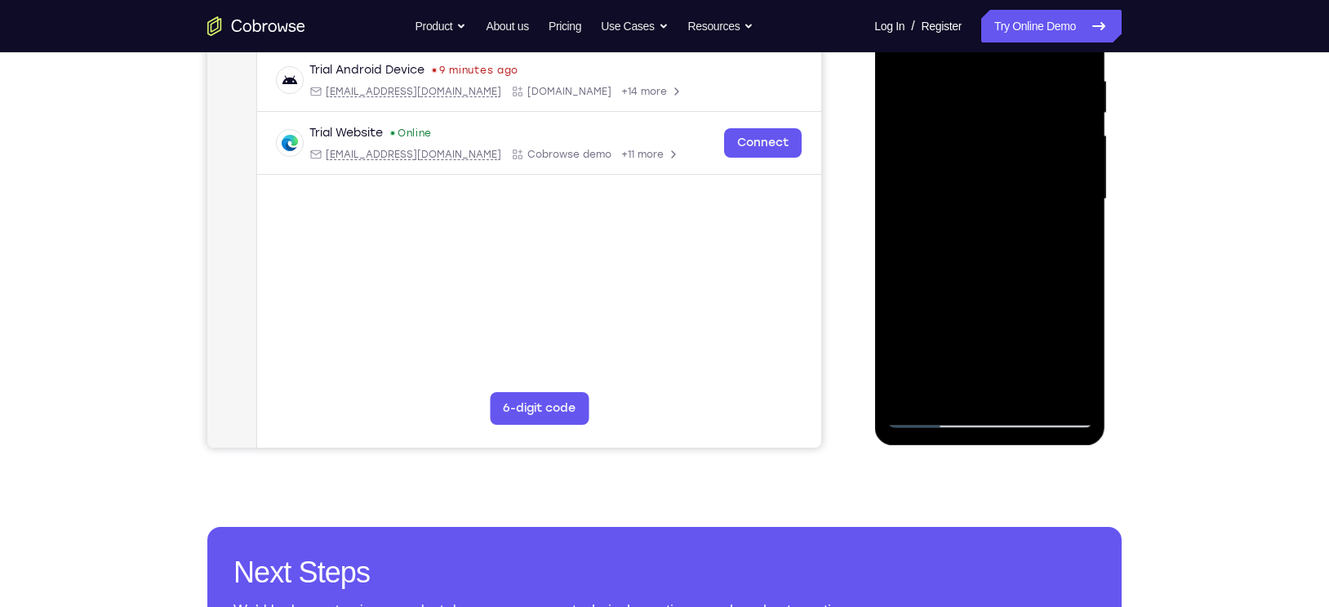
scroll to position [283, 0]
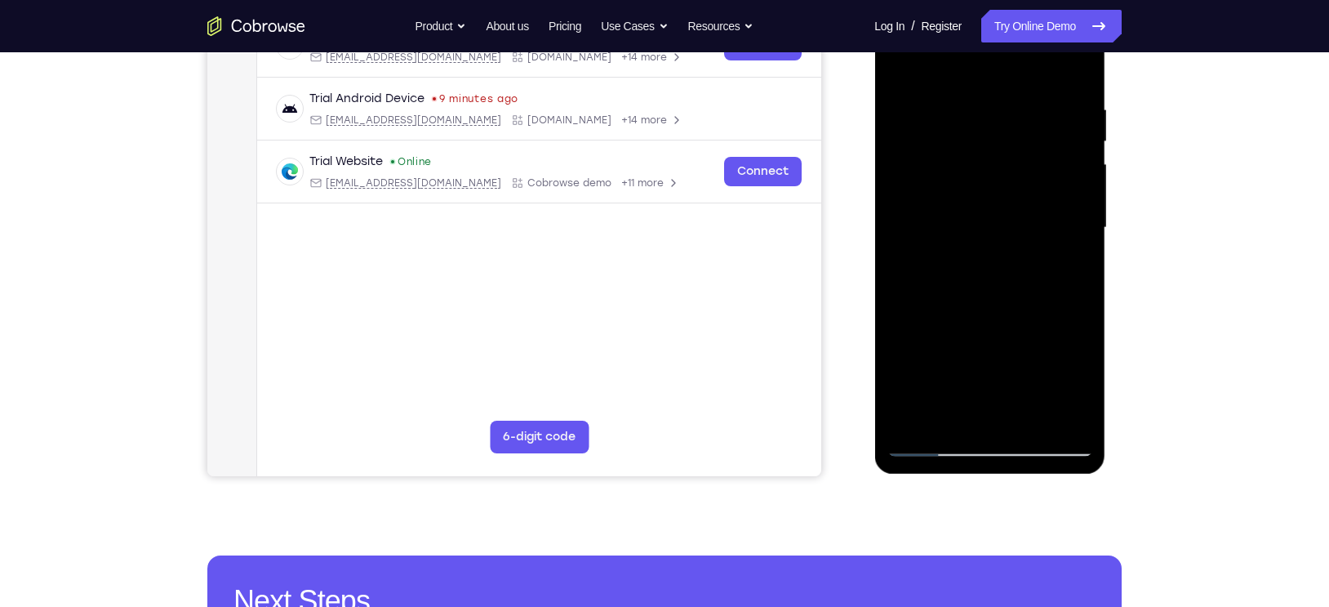
drag, startPoint x: 1065, startPoint y: 109, endPoint x: 938, endPoint y: 114, distance: 126.7
click at [938, 114] on div at bounding box center [990, 227] width 206 height 457
drag, startPoint x: 1046, startPoint y: 111, endPoint x: 887, endPoint y: 112, distance: 159.2
click at [887, 112] on div at bounding box center [990, 227] width 206 height 457
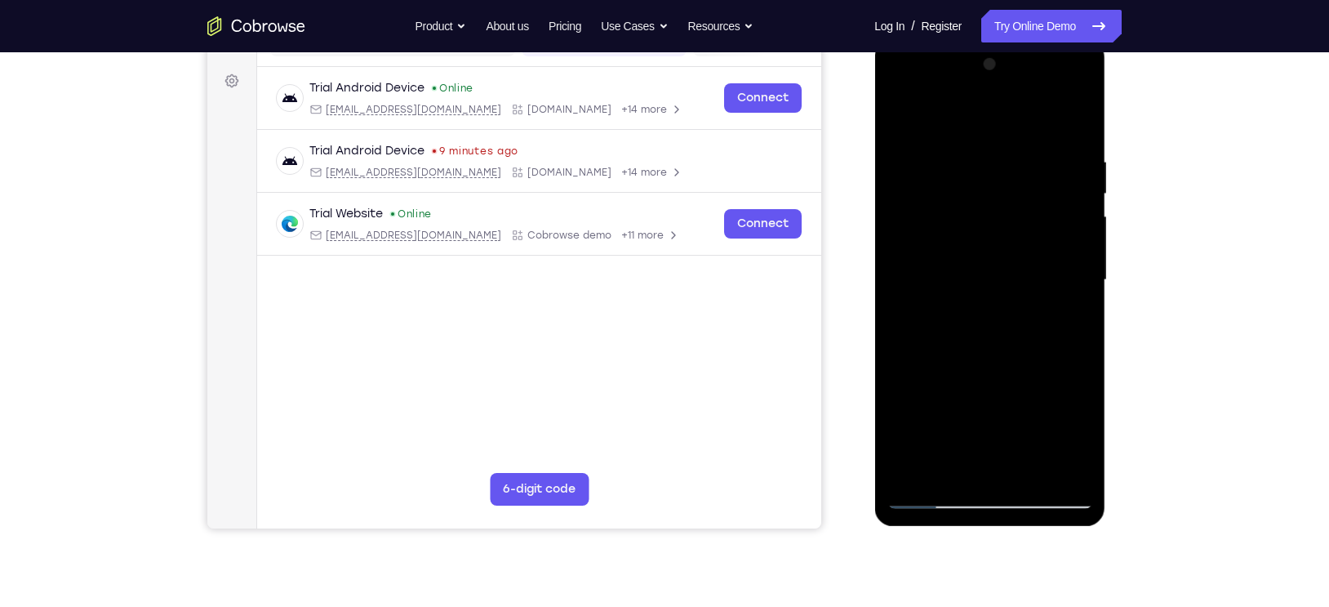
scroll to position [229, 0]
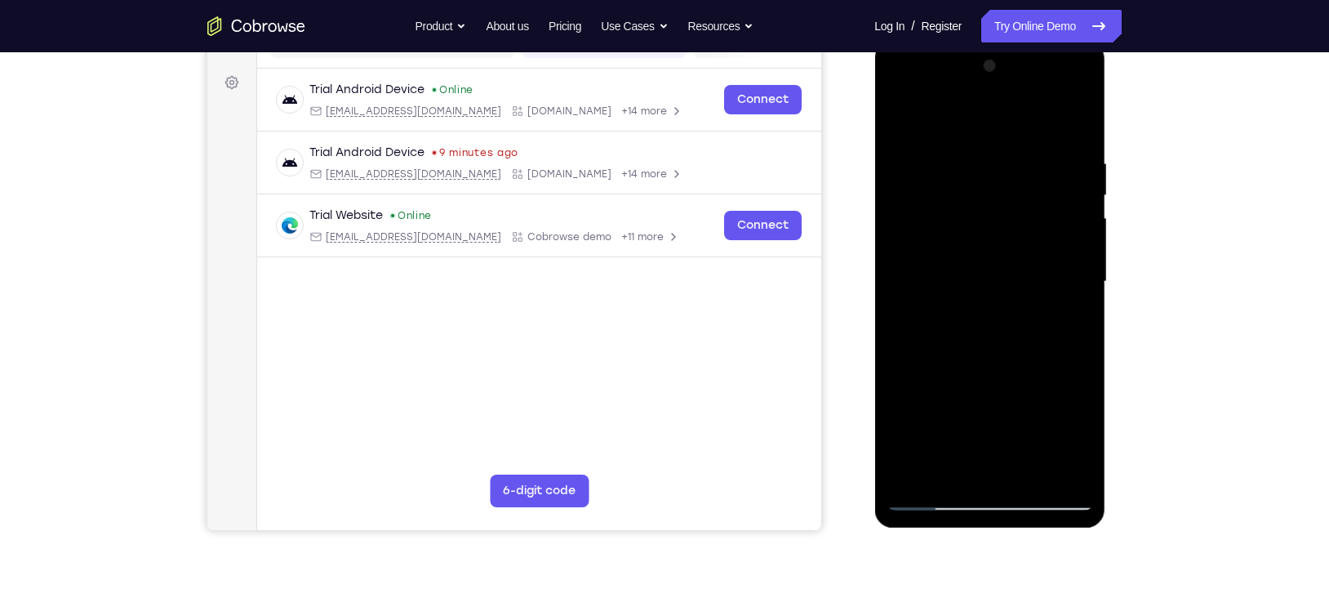
click at [1007, 154] on div at bounding box center [990, 281] width 206 height 457
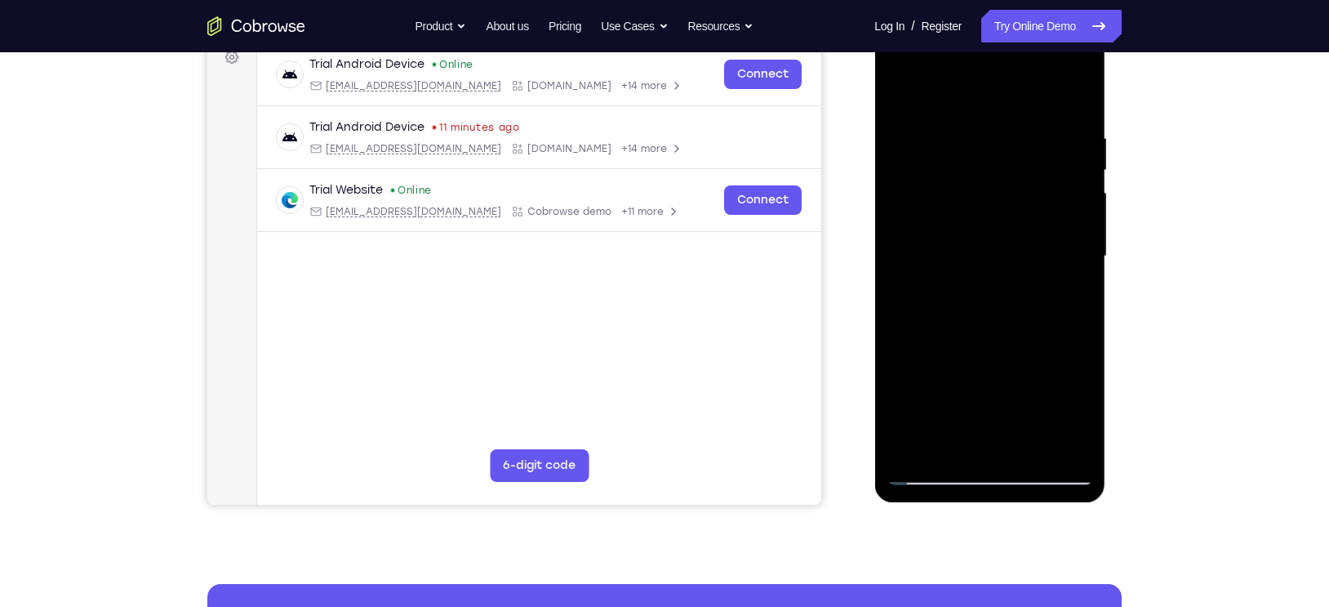
scroll to position [256, 0]
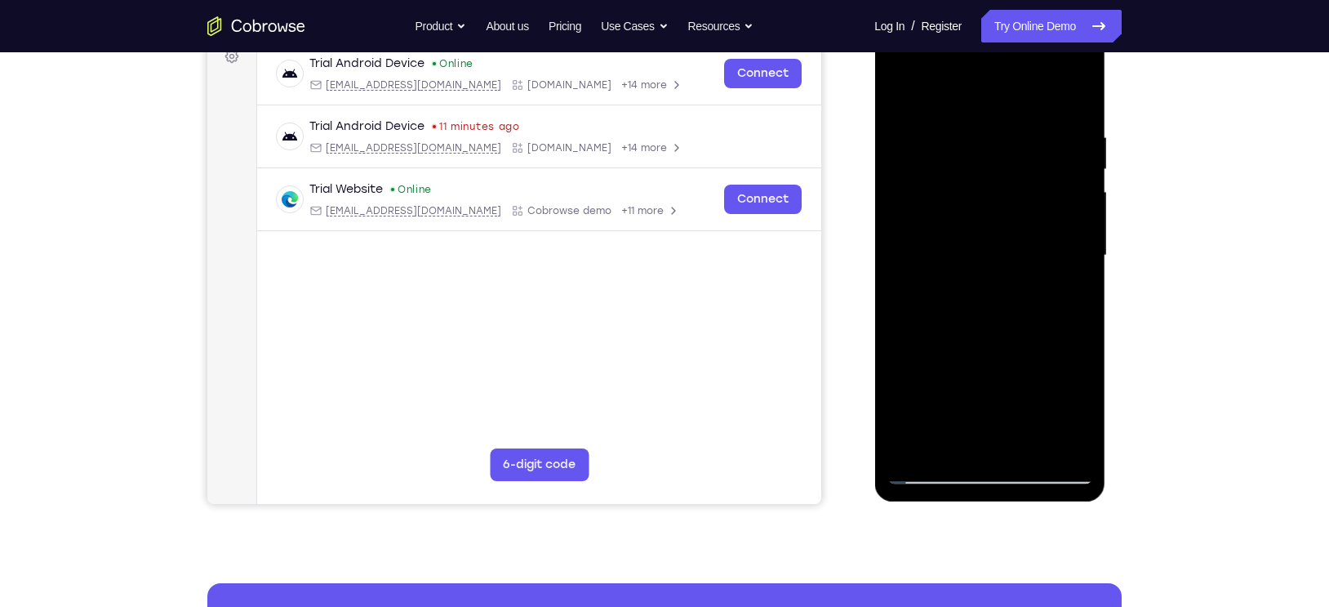
click at [1053, 445] on div at bounding box center [990, 255] width 206 height 457
